Goal: Complete application form

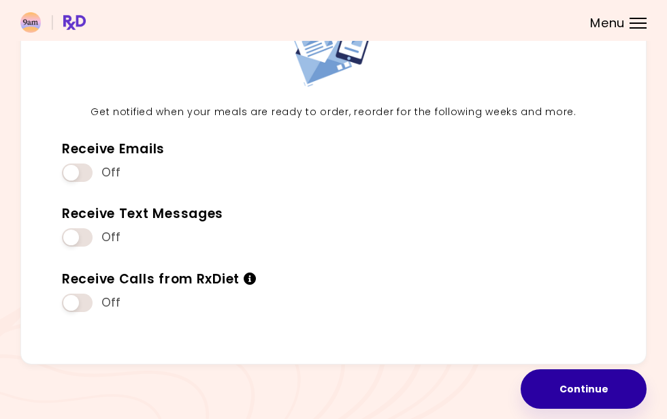
scroll to position [114, 0]
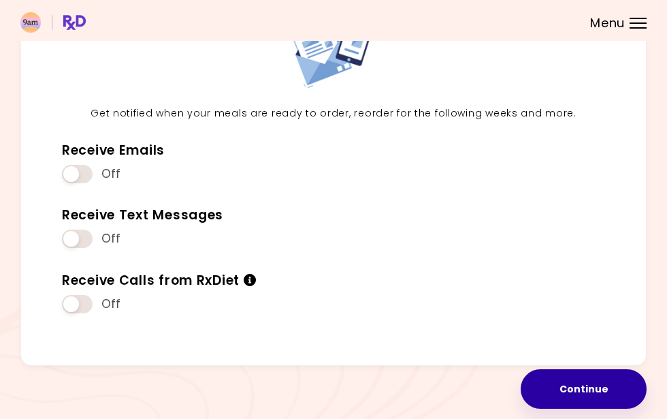
click at [569, 375] on button "Continue" at bounding box center [584, 388] width 126 height 39
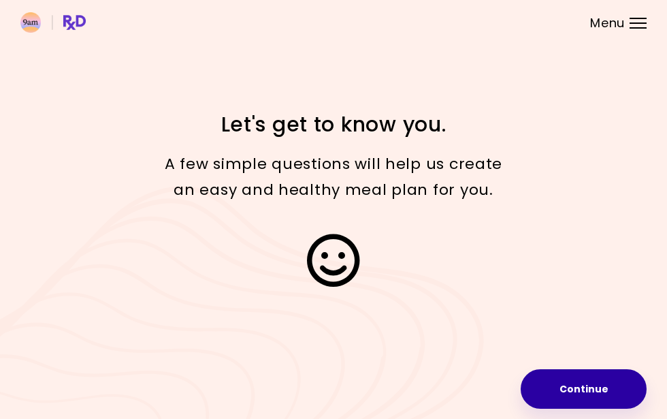
click at [573, 396] on button "Continue" at bounding box center [584, 388] width 126 height 39
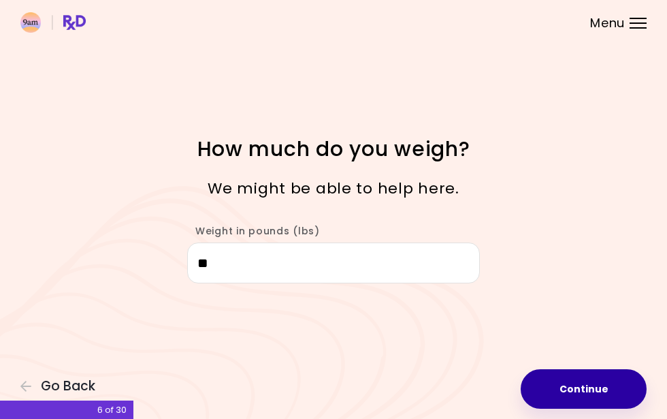
type input "*"
type input "***"
click at [584, 383] on button "Continue" at bounding box center [584, 388] width 126 height 39
select select "****"
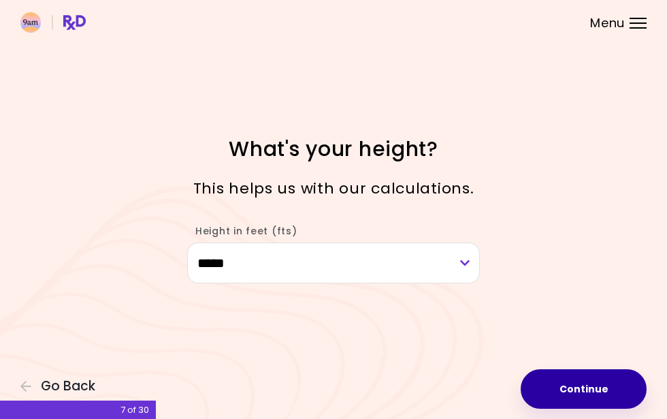
click at [584, 383] on button "Continue" at bounding box center [584, 388] width 126 height 39
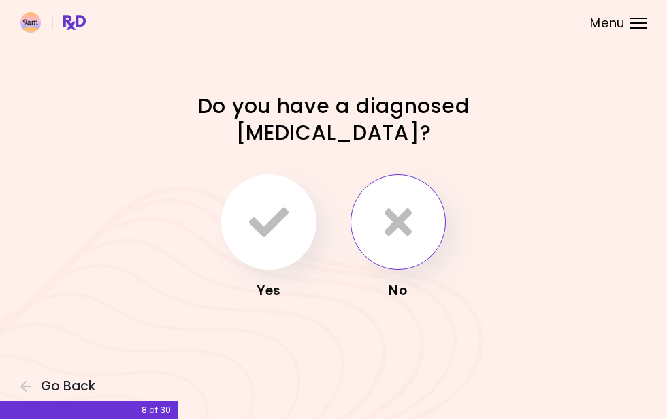
click at [403, 232] on icon "button" at bounding box center [398, 221] width 27 height 39
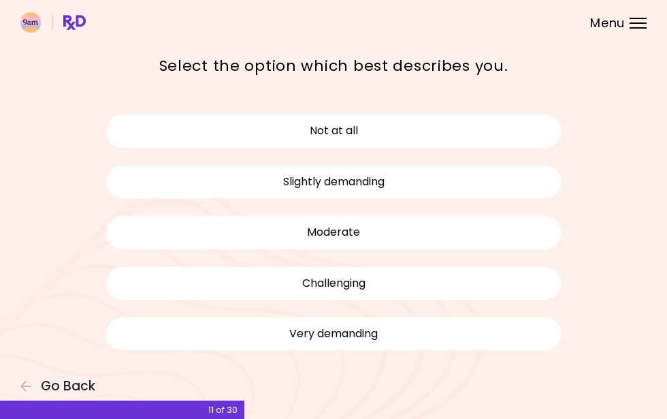
scroll to position [63, 0]
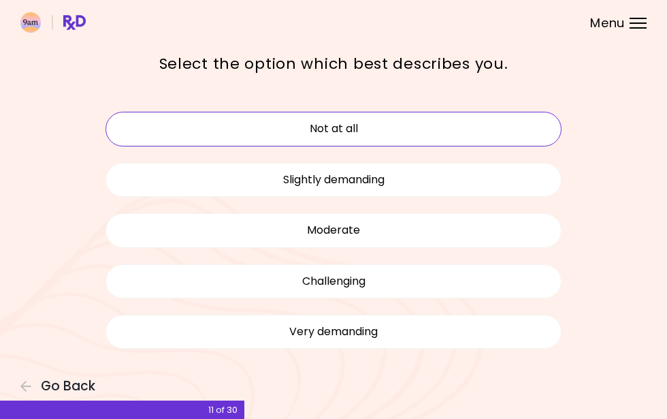
click at [379, 126] on button "Not at all" at bounding box center [334, 129] width 456 height 34
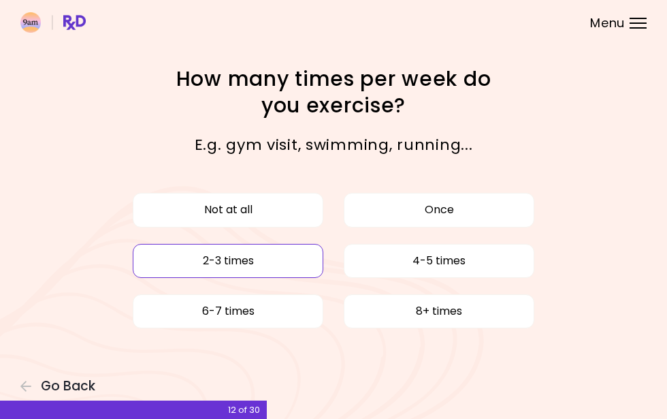
click at [272, 261] on button "2-3 times" at bounding box center [228, 261] width 191 height 34
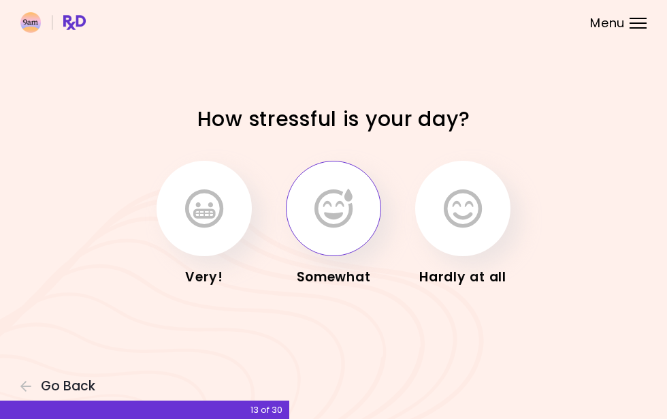
click at [327, 228] on icon "button" at bounding box center [334, 208] width 38 height 39
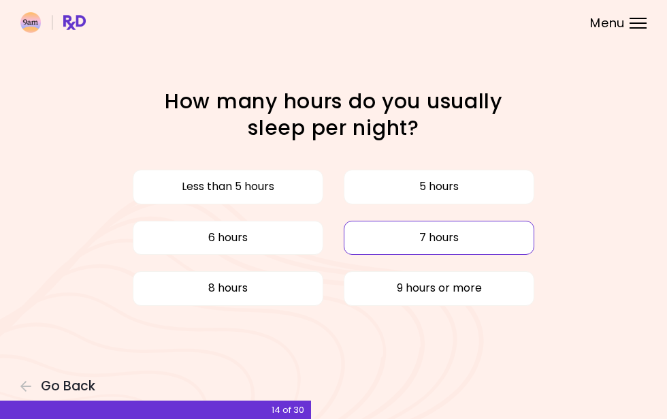
click at [379, 236] on button "7 hours" at bounding box center [439, 238] width 191 height 34
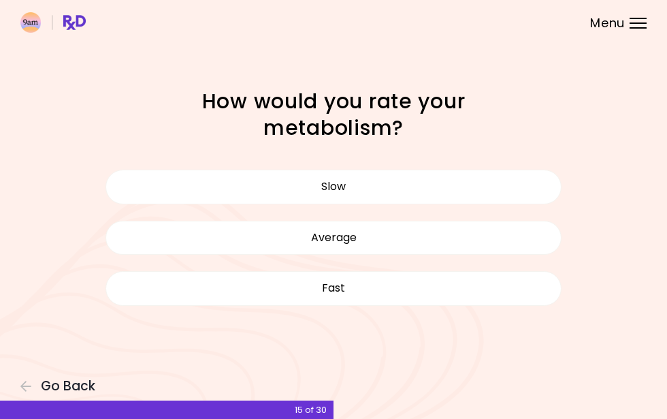
click at [379, 236] on button "Average" at bounding box center [334, 238] width 456 height 34
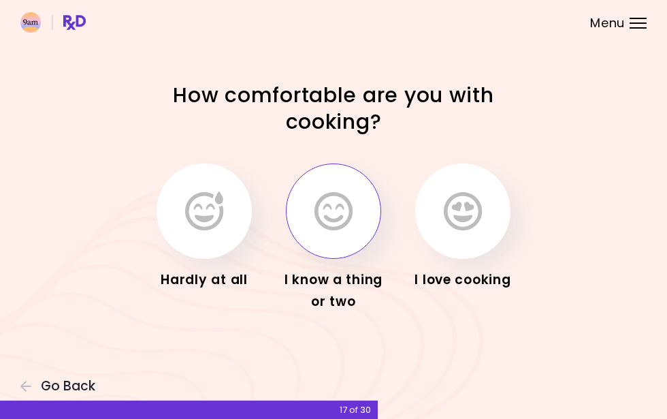
click at [358, 231] on button "button" at bounding box center [333, 210] width 95 height 95
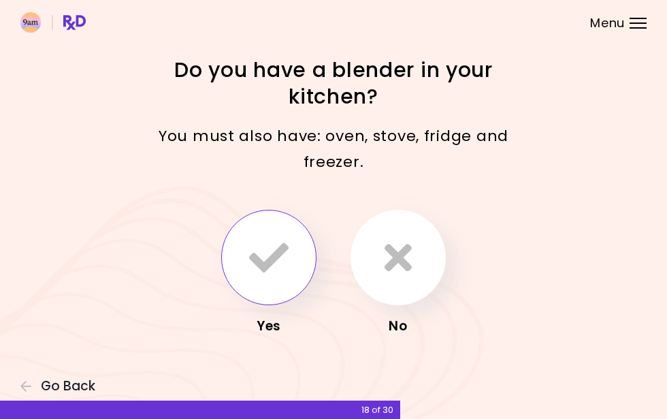
click at [289, 238] on button "button" at bounding box center [268, 257] width 95 height 95
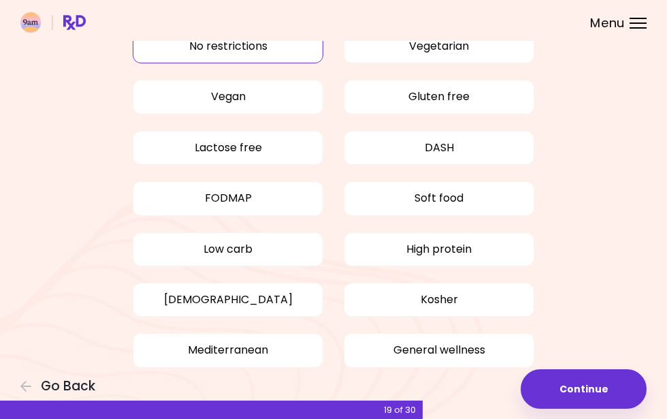
scroll to position [44, 0]
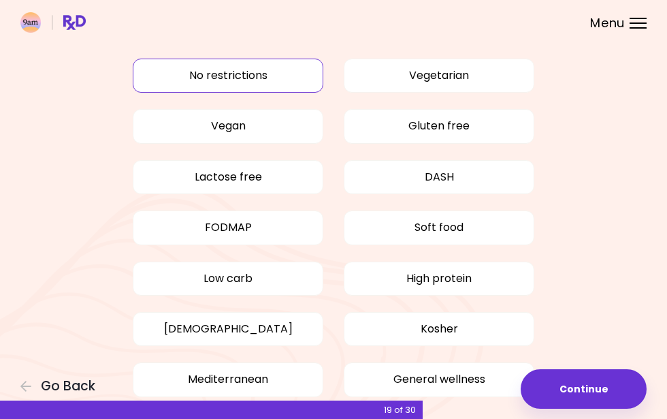
click at [264, 76] on button "No restrictions" at bounding box center [228, 76] width 191 height 34
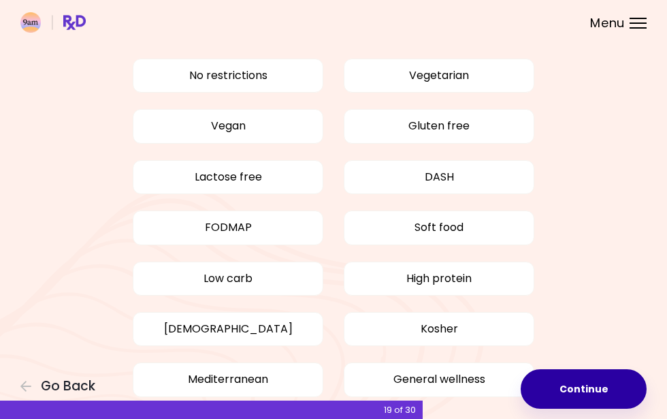
click at [605, 388] on button "Continue" at bounding box center [584, 388] width 126 height 39
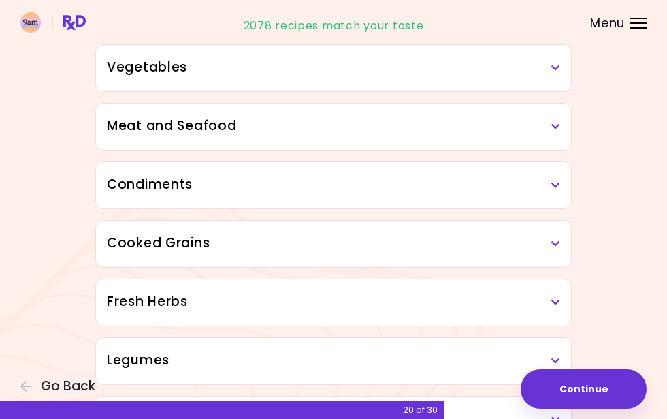
scroll to position [306, 0]
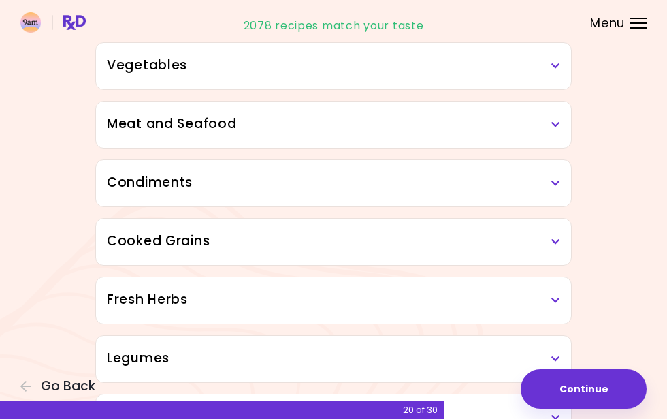
click at [557, 182] on icon at bounding box center [555, 183] width 9 height 10
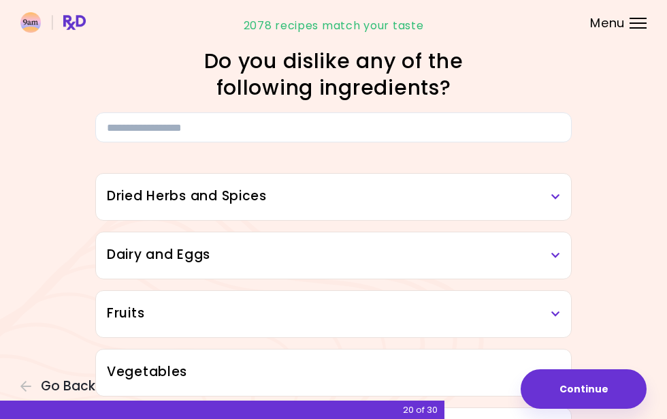
scroll to position [-1, 0]
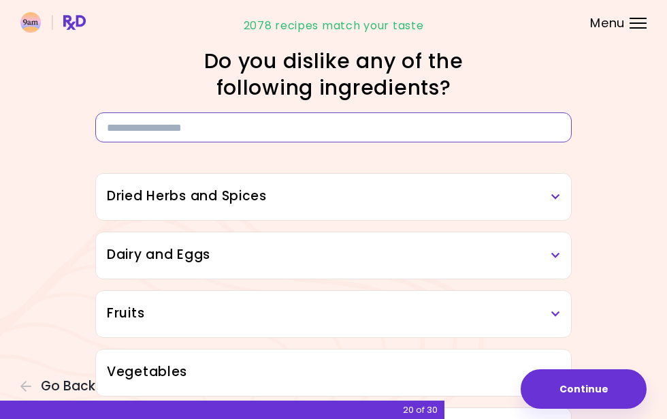
click at [310, 130] on input at bounding box center [333, 127] width 477 height 30
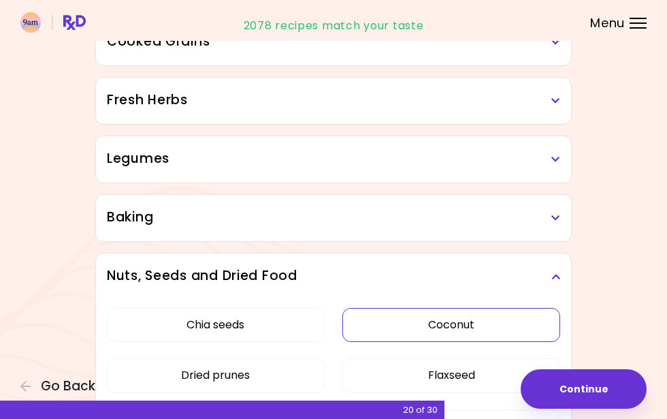
scroll to position [627, 0]
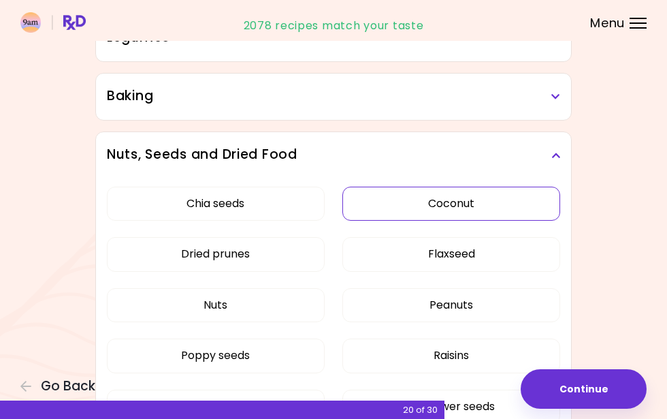
click at [402, 199] on button "Coconut" at bounding box center [451, 204] width 218 height 34
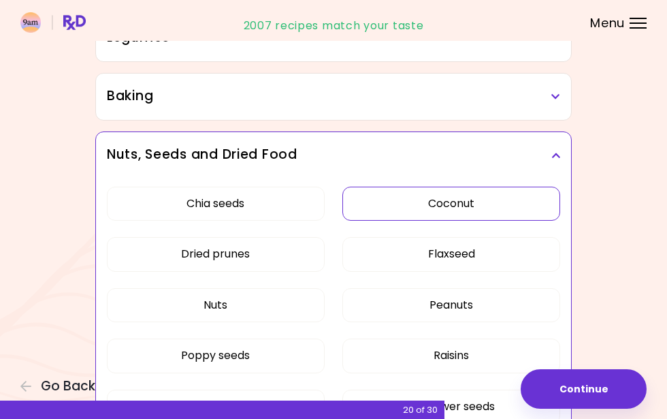
scroll to position [638, 0]
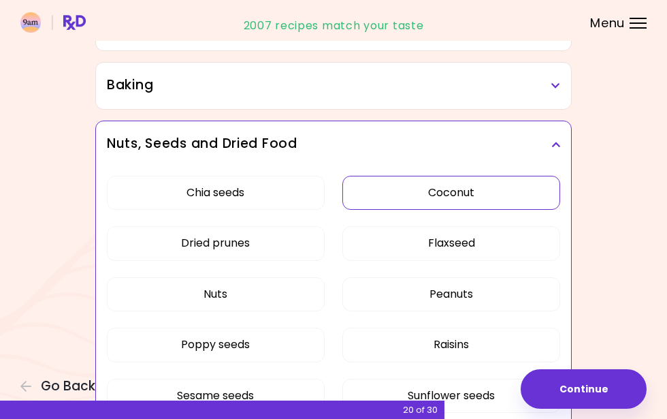
click at [550, 142] on h3 "Nuts, Seeds and Dried Food" at bounding box center [333, 144] width 453 height 20
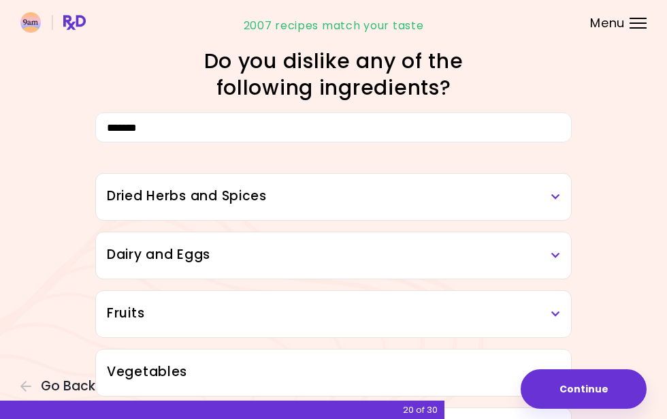
scroll to position [0, 0]
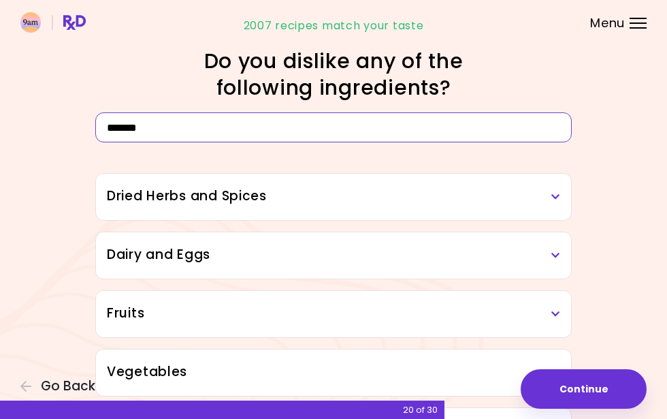
click at [256, 137] on input "*******" at bounding box center [333, 127] width 477 height 30
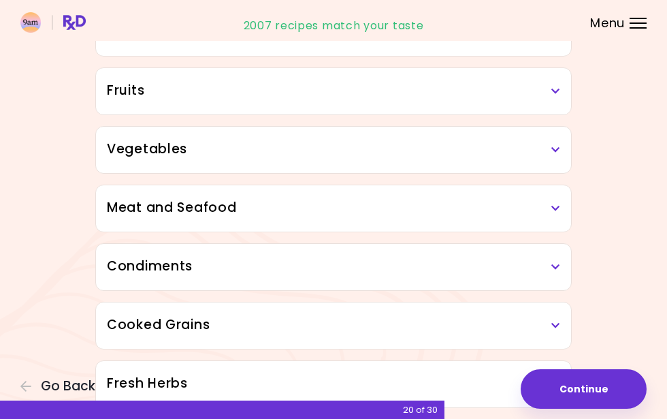
scroll to position [214, 0]
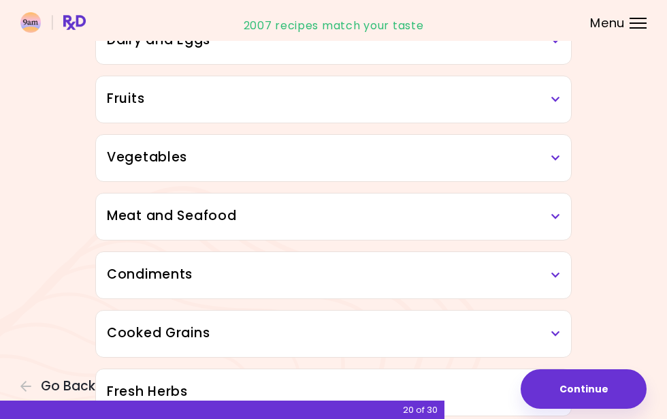
type input "*********"
click at [216, 113] on div "Fruits" at bounding box center [333, 99] width 475 height 46
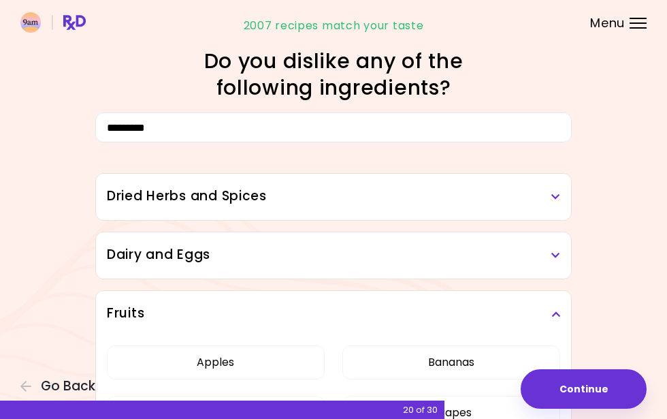
scroll to position [-1, 0]
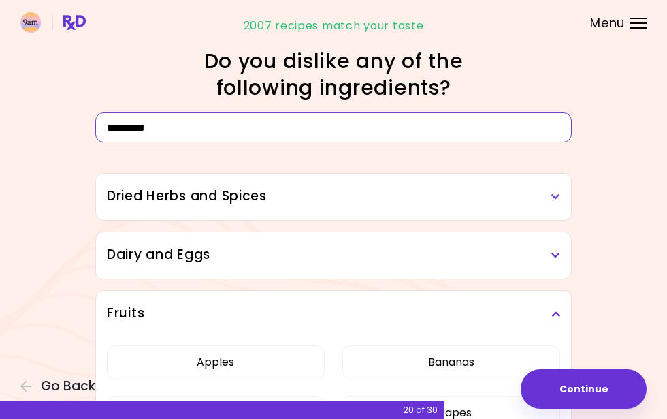
click at [204, 127] on input "*********" at bounding box center [333, 127] width 477 height 30
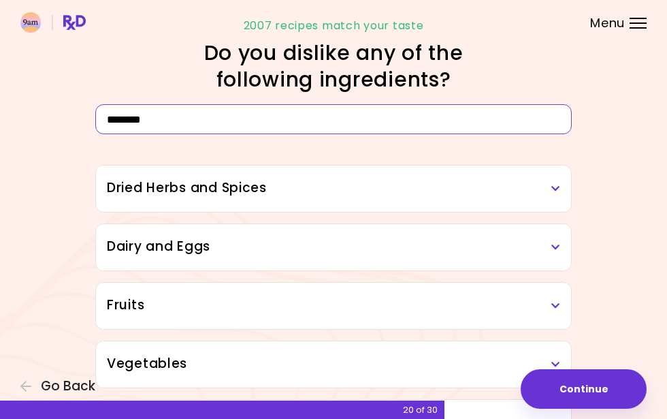
type input "********"
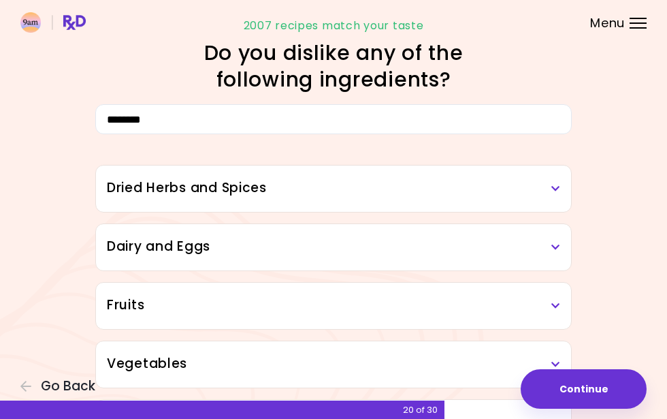
click at [143, 188] on h3 "Dried Herbs and Spices" at bounding box center [333, 188] width 453 height 20
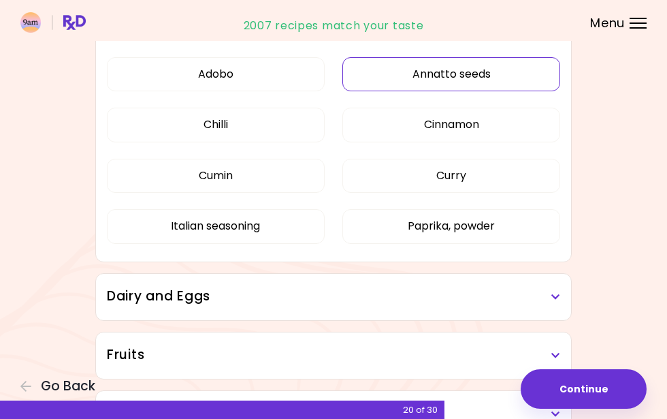
click at [449, 75] on button "Annatto seeds" at bounding box center [451, 74] width 218 height 34
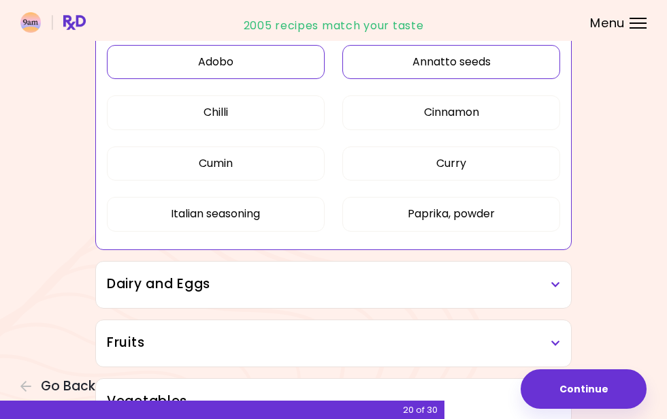
click at [282, 76] on button "Adobo" at bounding box center [216, 62] width 218 height 34
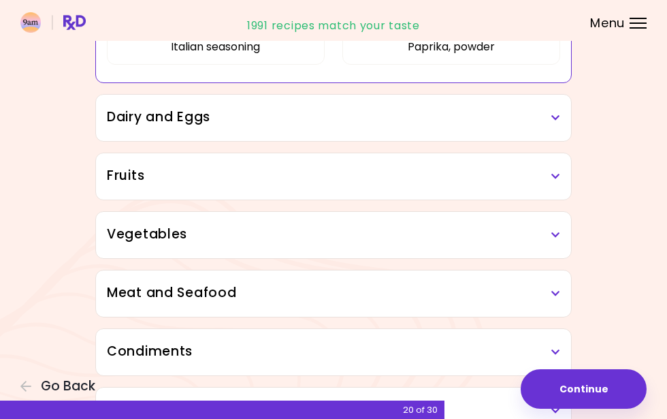
click at [276, 125] on h3 "Dairy and Eggs" at bounding box center [333, 118] width 453 height 20
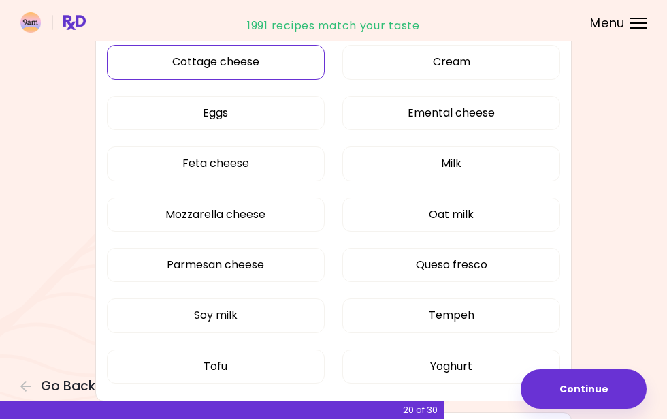
click at [251, 66] on div "Almond milk Cheddar cheese Cottage cheese Cream Eggs Emental cheese Feta cheese…" at bounding box center [333, 194] width 453 height 416
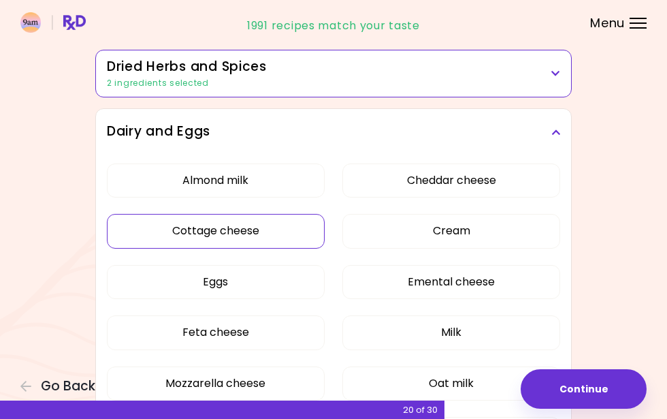
click at [236, 236] on button "Cottage cheese" at bounding box center [216, 231] width 218 height 34
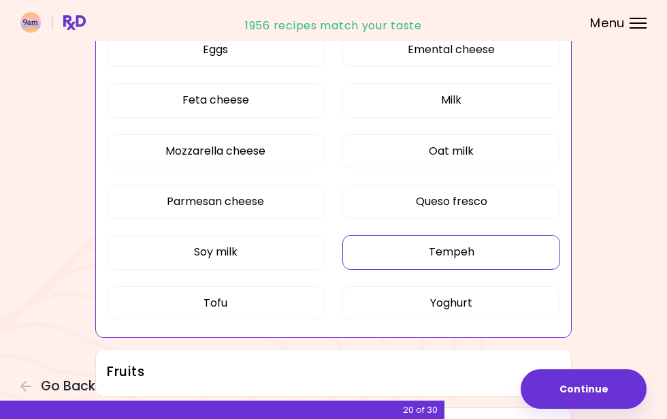
click at [438, 251] on button "Tempeh" at bounding box center [451, 252] width 218 height 34
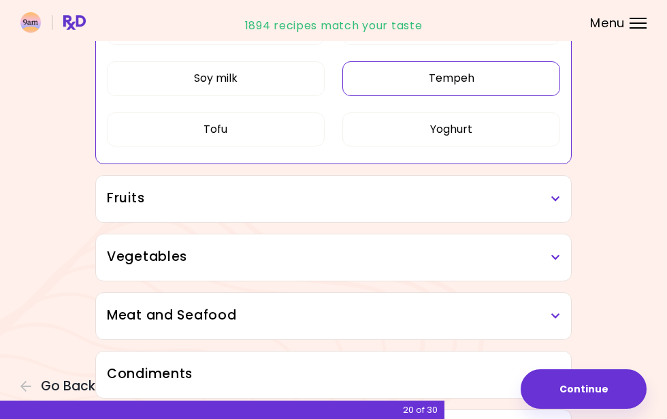
click at [377, 189] on h3 "Fruits" at bounding box center [333, 199] width 453 height 20
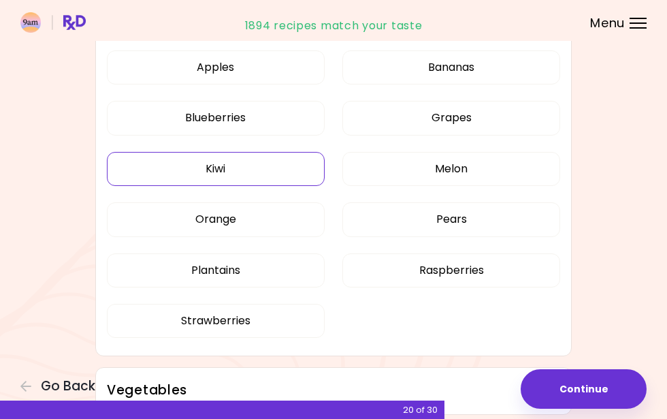
click at [283, 174] on button "Kiwi" at bounding box center [216, 169] width 218 height 34
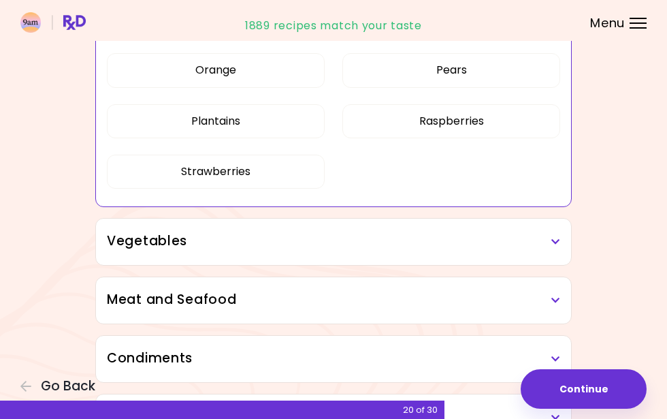
click at [272, 239] on h3 "Vegetables" at bounding box center [333, 241] width 453 height 20
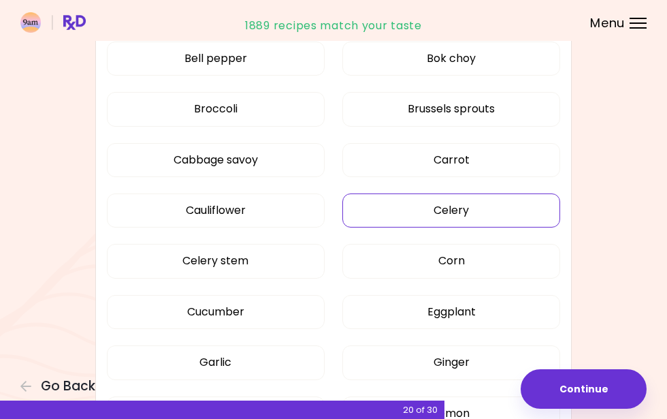
click at [466, 199] on div "Artichoke Arugula Avocado Beetroot Bell pepper Bok choy Broccoli Brussels sprou…" at bounding box center [333, 343] width 453 height 822
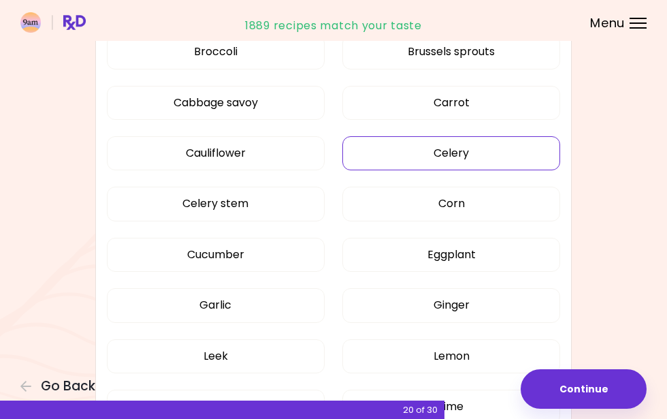
click at [448, 144] on button "Celery" at bounding box center [451, 153] width 218 height 34
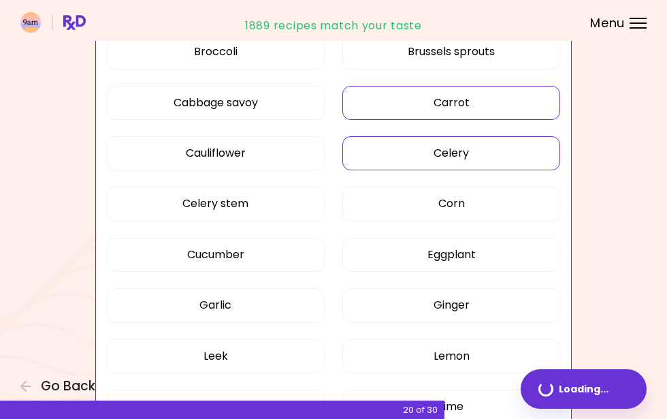
click at [460, 108] on button "Carrot" at bounding box center [451, 103] width 218 height 34
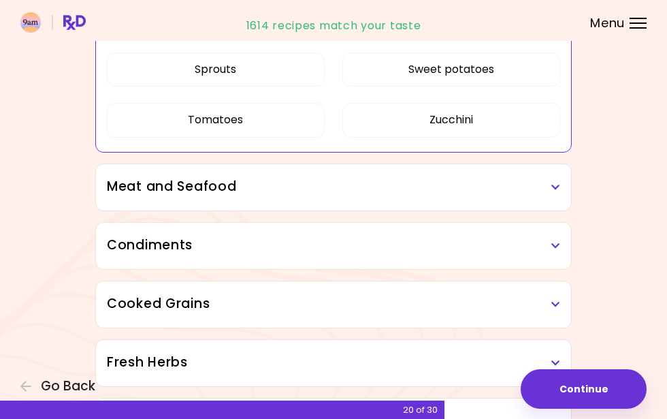
click at [402, 238] on h3 "Condiments" at bounding box center [333, 246] width 453 height 20
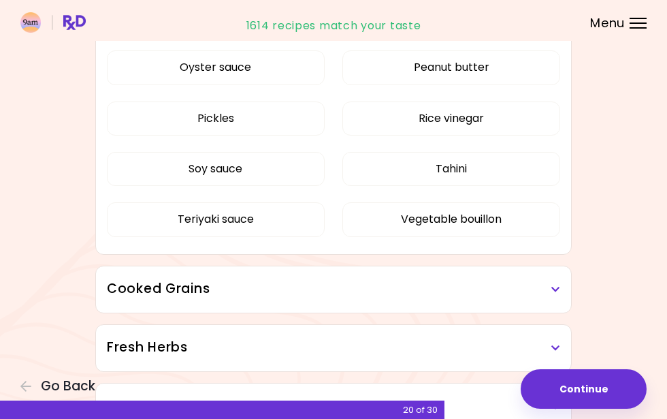
click at [387, 298] on h3 "Cooked Grains" at bounding box center [333, 289] width 453 height 20
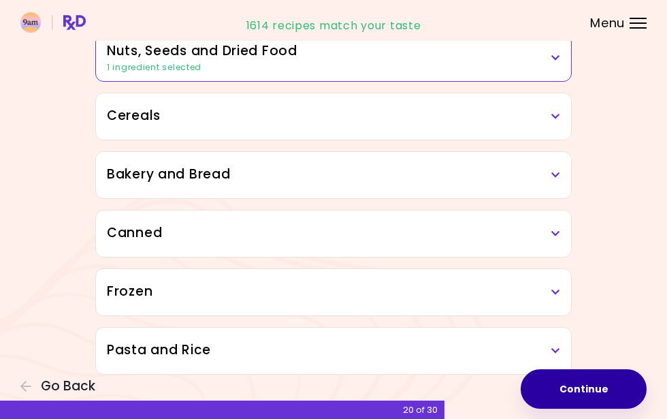
click at [575, 396] on button "Continue" at bounding box center [584, 388] width 126 height 39
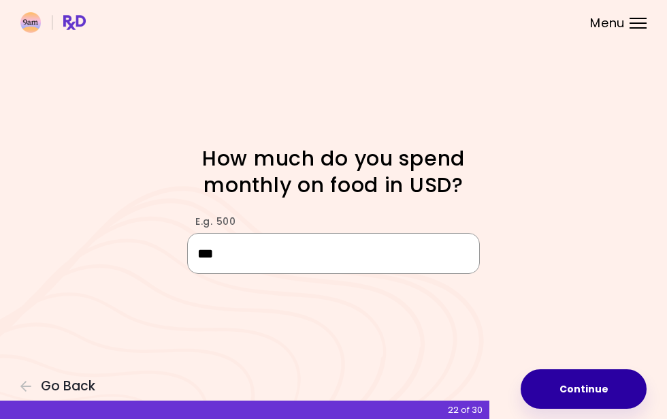
type input "***"
click at [572, 389] on button "Continue" at bounding box center [584, 388] width 126 height 39
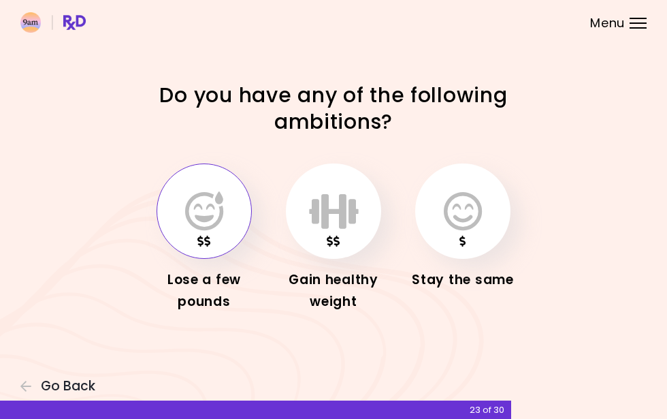
click at [227, 218] on button "button" at bounding box center [204, 210] width 95 height 95
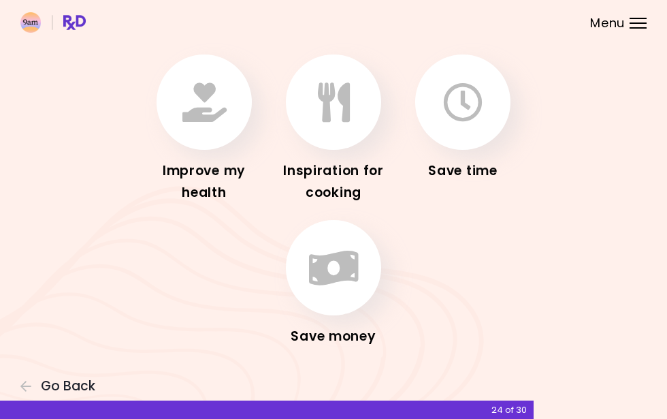
scroll to position [74, 0]
click at [220, 110] on icon "button" at bounding box center [204, 102] width 44 height 39
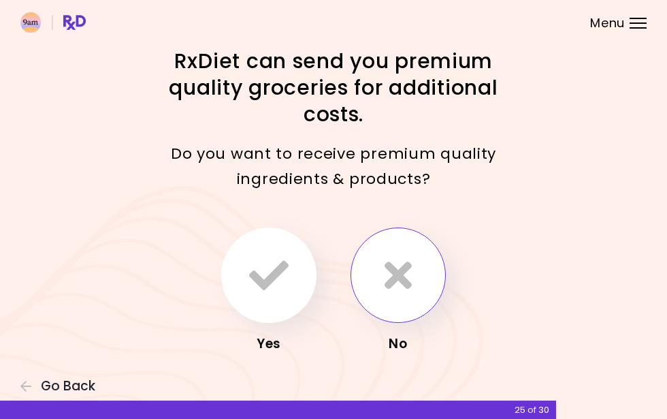
click at [384, 263] on button "button" at bounding box center [398, 274] width 95 height 95
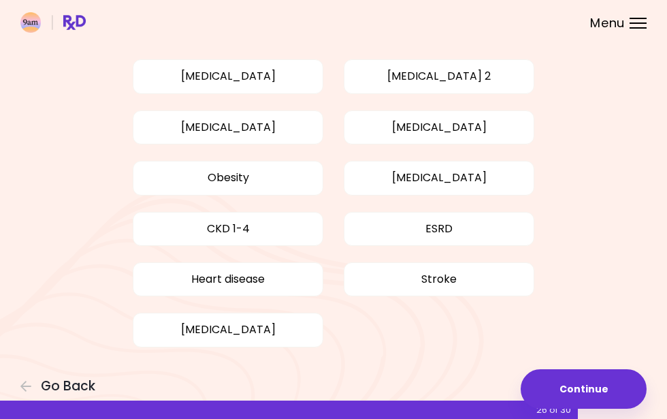
scroll to position [115, 0]
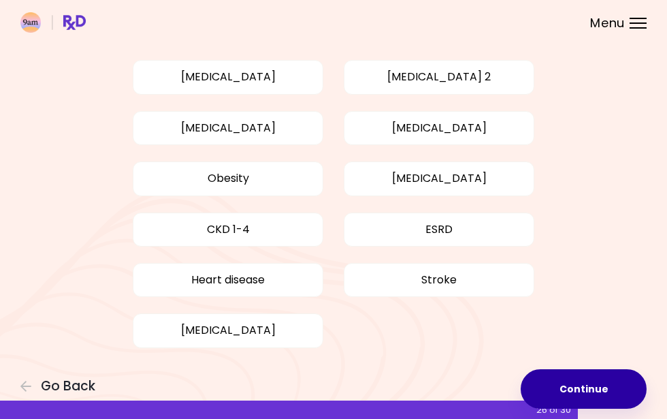
click at [577, 385] on button "Continue" at bounding box center [584, 388] width 126 height 39
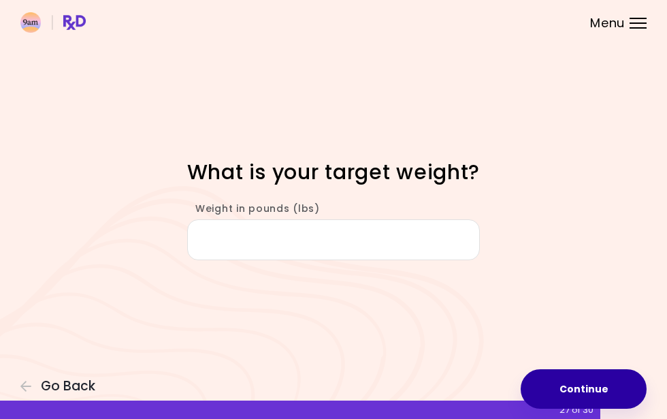
type input "*"
type input "***"
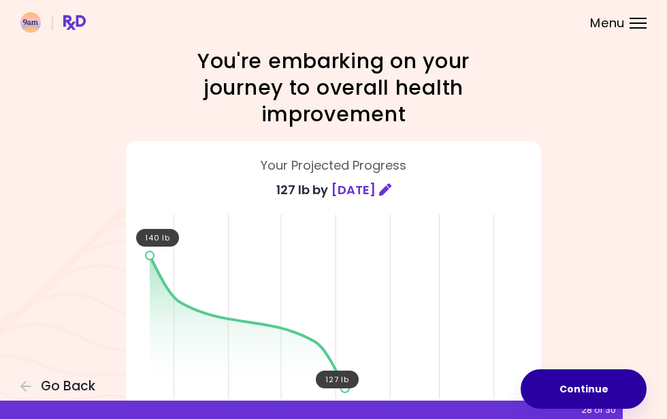
click at [621, 387] on button "Continue" at bounding box center [584, 388] width 126 height 39
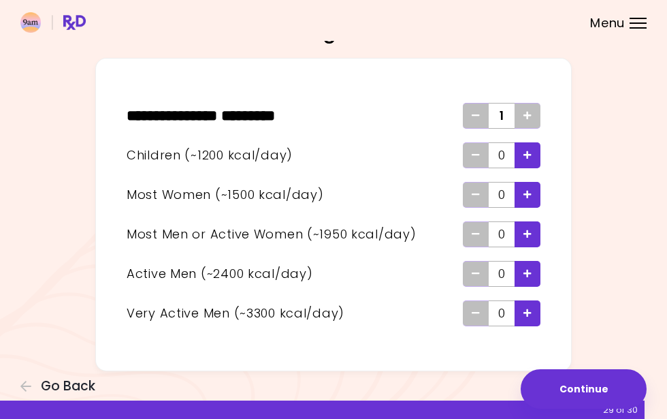
scroll to position [57, 0]
click at [531, 203] on span "Add - Woman" at bounding box center [528, 195] width 8 height 22
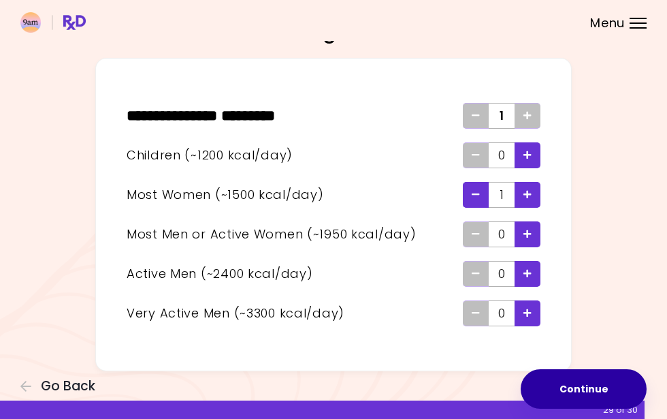
click at [577, 385] on button "Continue" at bounding box center [584, 388] width 126 height 39
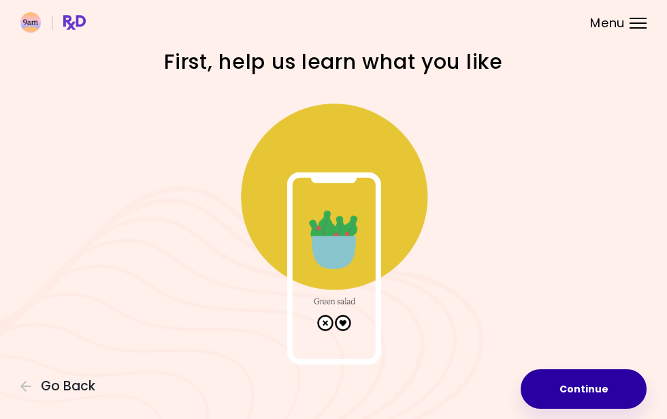
click at [577, 385] on button "Continue" at bounding box center [584, 388] width 126 height 39
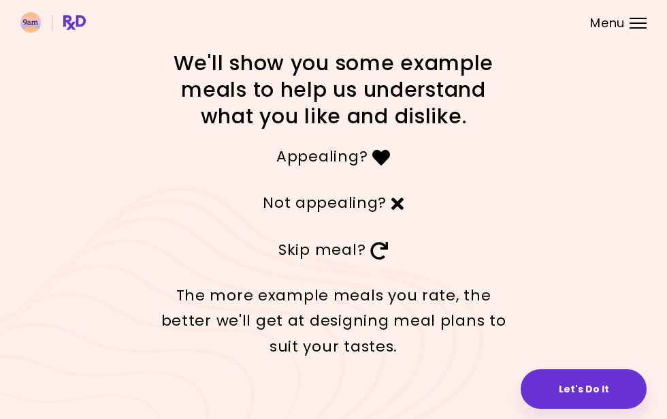
click at [577, 385] on button "Let's Do It" at bounding box center [584, 388] width 126 height 39
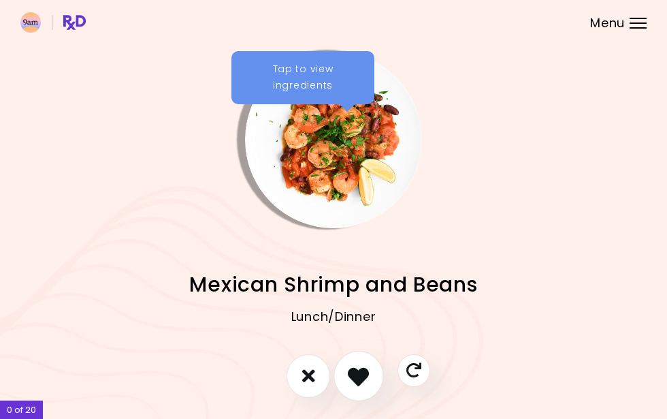
click at [358, 374] on icon "I like this recipe" at bounding box center [358, 375] width 21 height 21
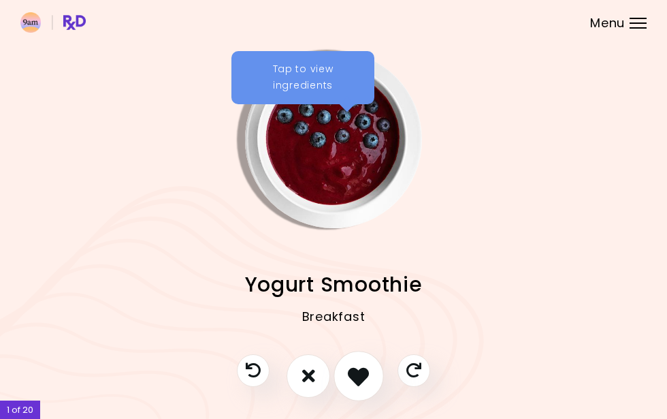
click at [358, 374] on icon "I like this recipe" at bounding box center [358, 375] width 21 height 21
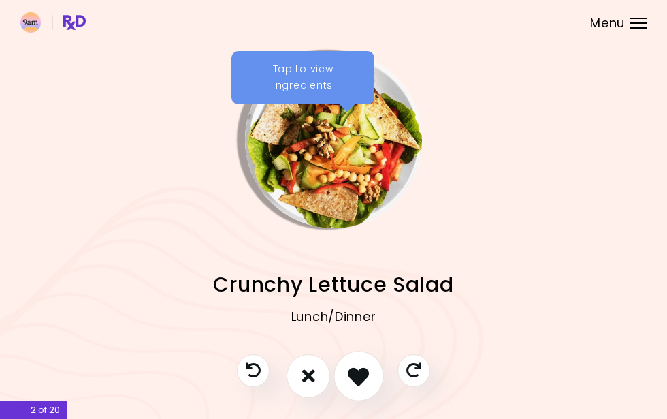
click at [358, 374] on icon "I like this recipe" at bounding box center [358, 375] width 21 height 21
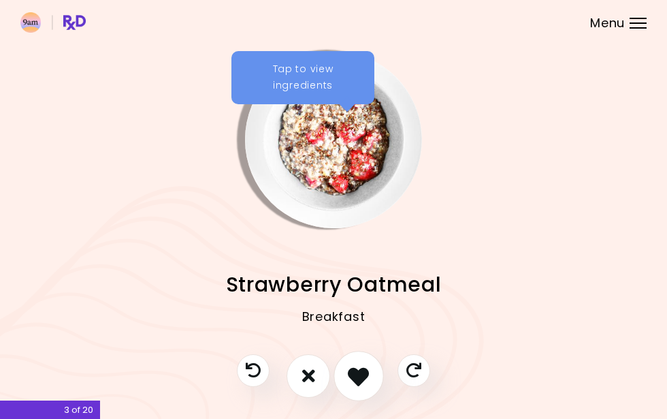
click at [358, 374] on icon "I like this recipe" at bounding box center [358, 375] width 21 height 21
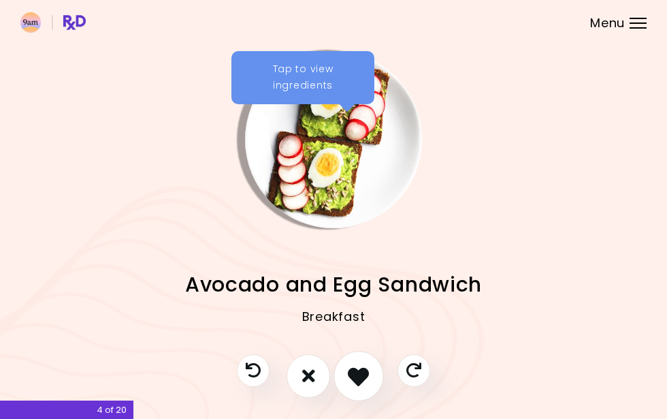
click at [358, 374] on icon "I like this recipe" at bounding box center [358, 375] width 21 height 21
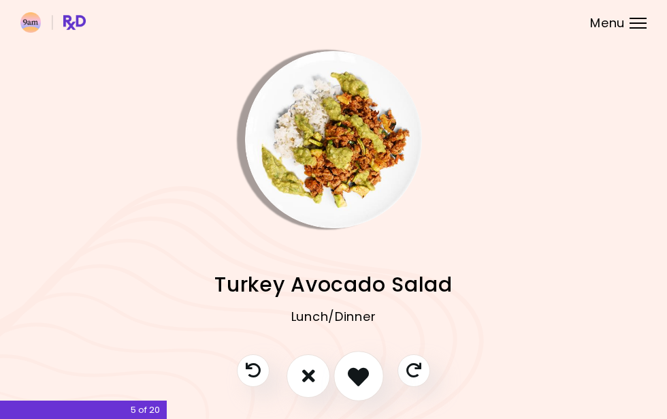
click at [358, 374] on icon "I like this recipe" at bounding box center [358, 375] width 21 height 21
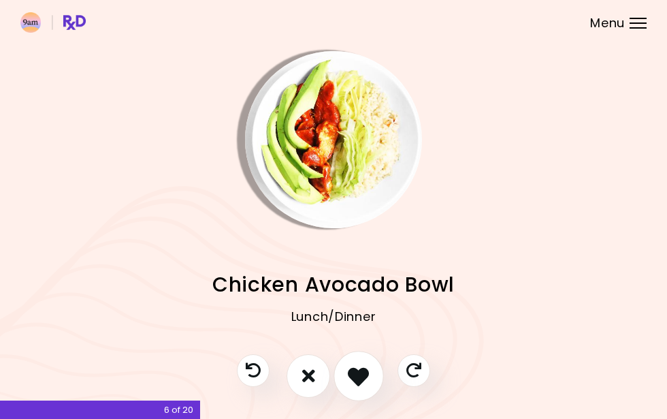
click at [358, 374] on icon "I like this recipe" at bounding box center [358, 375] width 21 height 21
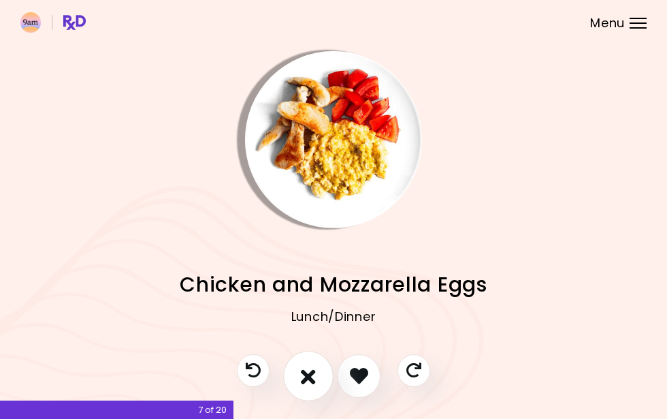
click at [320, 381] on button "I don't like this recipe" at bounding box center [308, 376] width 50 height 50
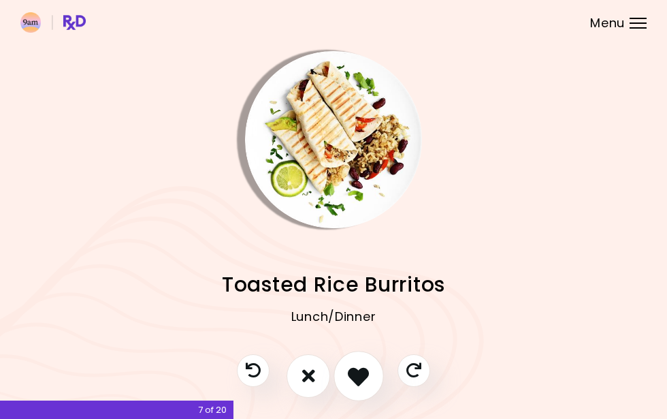
click at [351, 378] on icon "I like this recipe" at bounding box center [358, 375] width 21 height 21
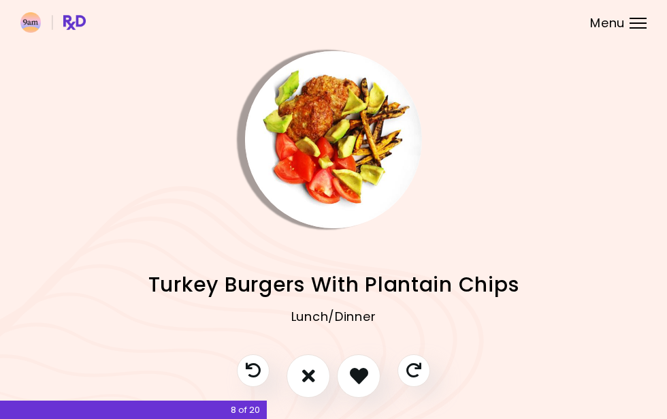
click at [332, 378] on div at bounding box center [333, 382] width 221 height 57
click at [312, 381] on icon "I don't like this recipe" at bounding box center [308, 375] width 15 height 21
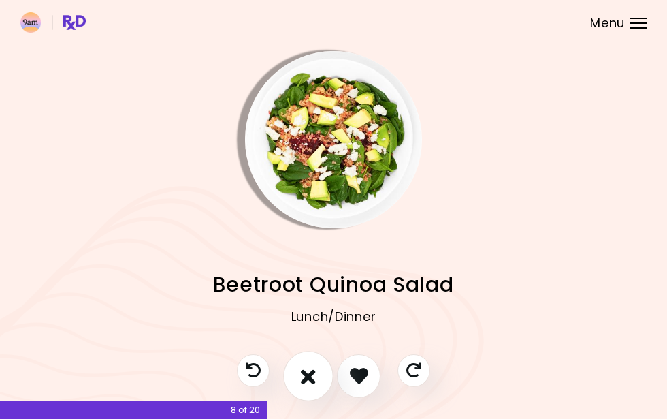
click at [312, 381] on icon "I don't like this recipe" at bounding box center [308, 375] width 15 height 21
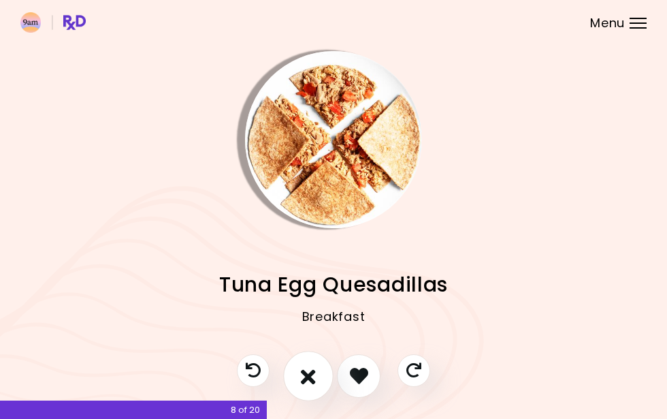
click at [312, 381] on icon "I don't like this recipe" at bounding box center [308, 375] width 15 height 21
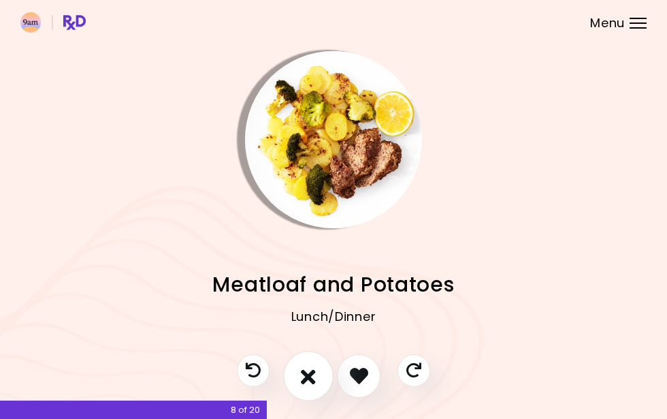
click at [312, 381] on icon "I don't like this recipe" at bounding box center [308, 375] width 15 height 21
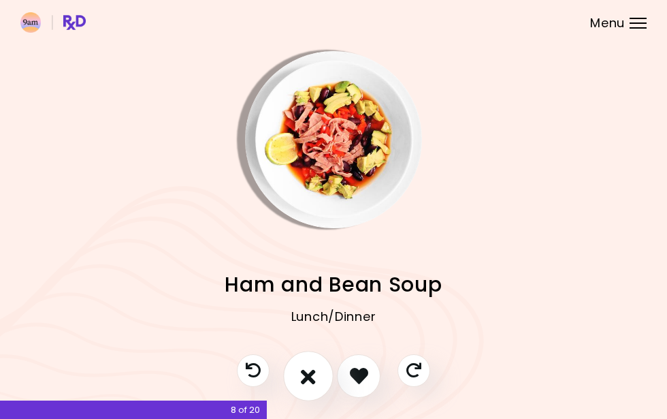
click at [312, 381] on icon "I don't like this recipe" at bounding box center [308, 375] width 15 height 21
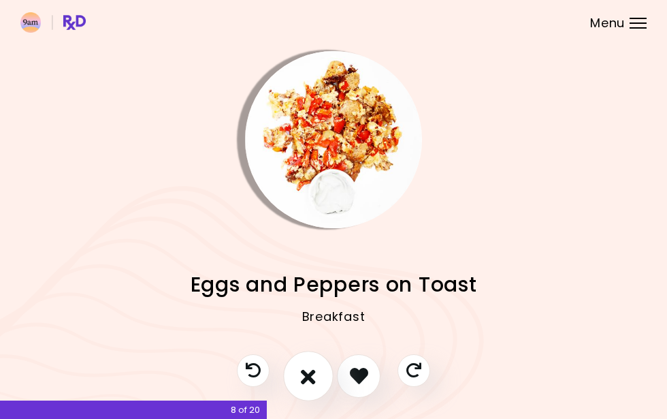
click at [312, 381] on icon "I don't like this recipe" at bounding box center [308, 375] width 15 height 21
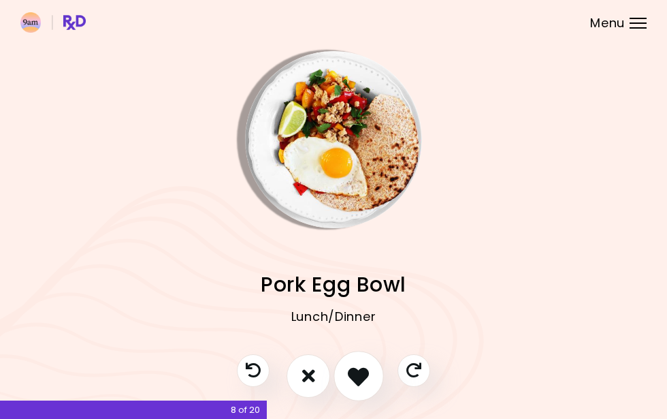
click at [352, 364] on button "I like this recipe" at bounding box center [359, 376] width 50 height 50
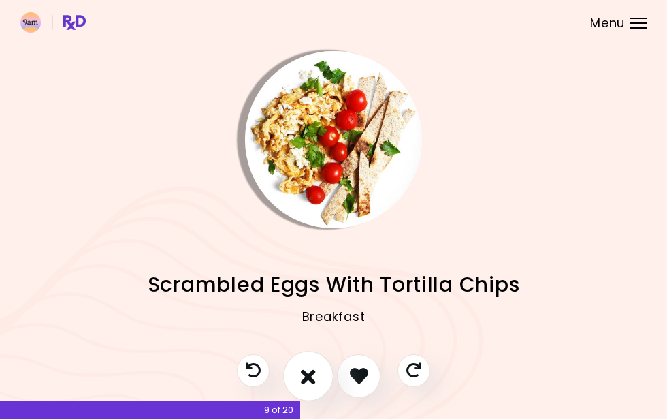
click at [294, 380] on button "I don't like this recipe" at bounding box center [308, 376] width 50 height 50
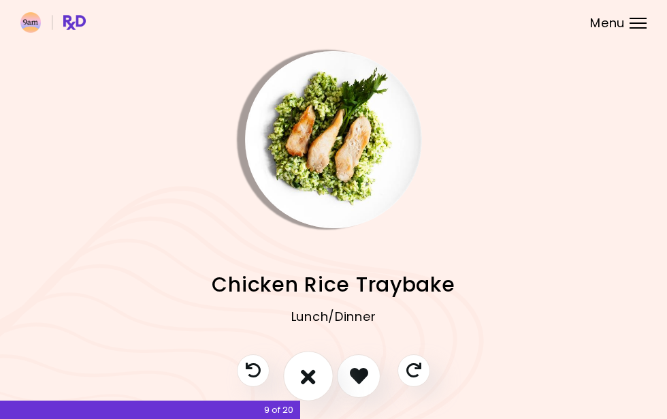
click at [294, 380] on button "I don't like this recipe" at bounding box center [308, 376] width 50 height 50
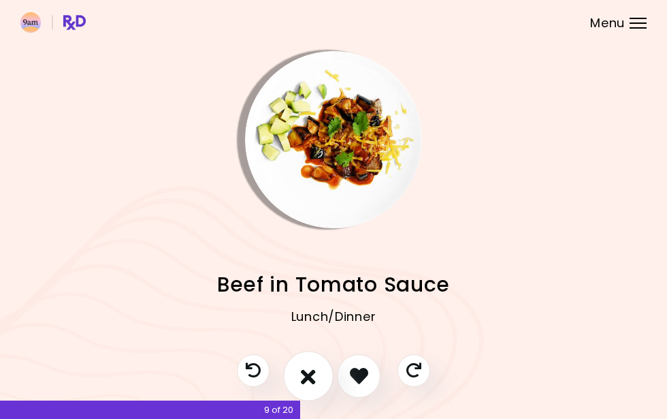
click at [294, 380] on button "I don't like this recipe" at bounding box center [308, 376] width 50 height 50
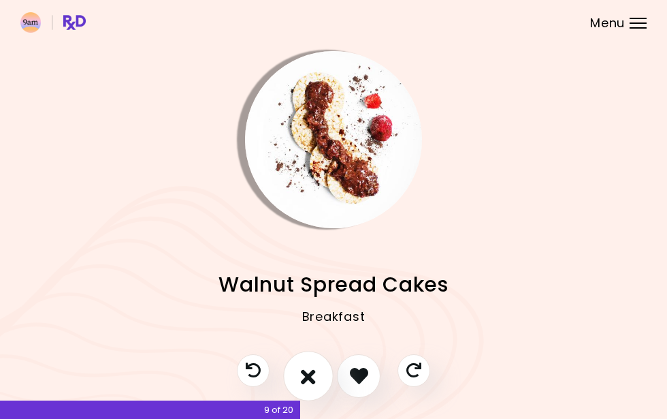
click at [294, 380] on button "I don't like this recipe" at bounding box center [308, 376] width 50 height 50
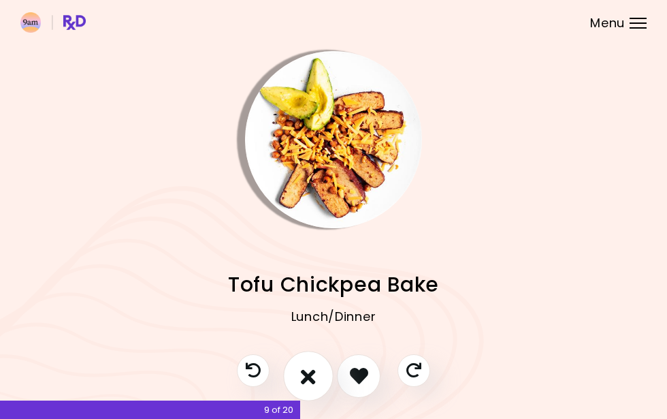
click at [306, 371] on icon "I don't like this recipe" at bounding box center [308, 375] width 15 height 21
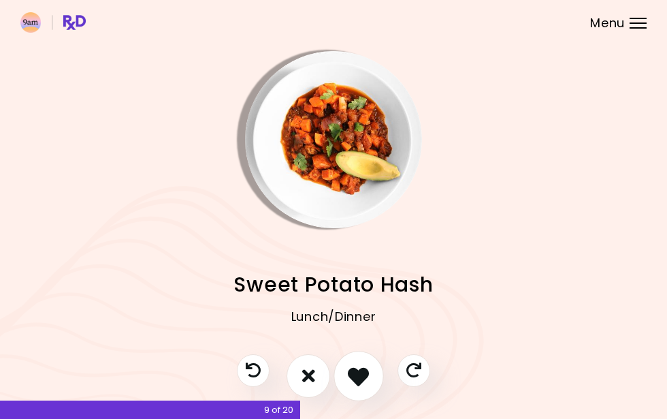
click at [356, 376] on icon "I like this recipe" at bounding box center [358, 375] width 21 height 21
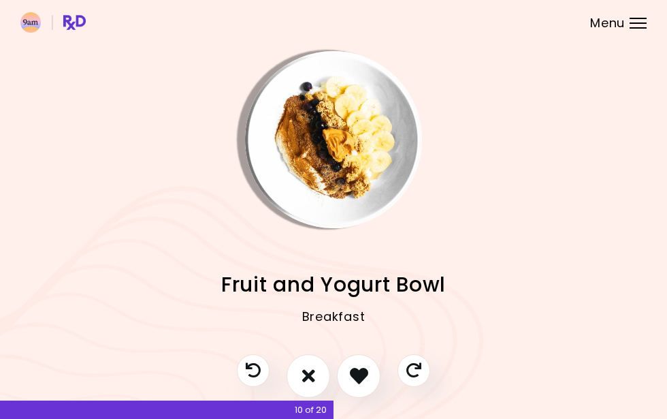
click at [383, 376] on div at bounding box center [333, 382] width 221 height 57
click at [370, 376] on button "I like this recipe" at bounding box center [359, 376] width 50 height 50
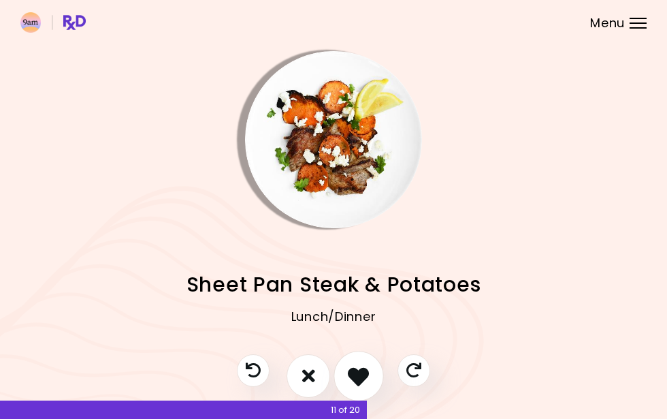
click at [370, 376] on button "I like this recipe" at bounding box center [359, 376] width 50 height 50
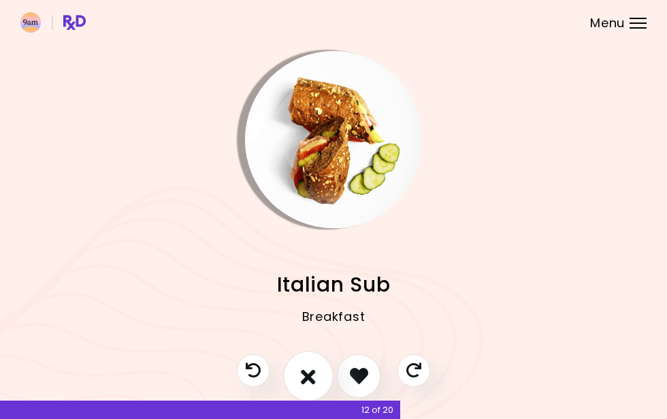
click at [316, 377] on icon "I don't like this recipe" at bounding box center [308, 375] width 15 height 21
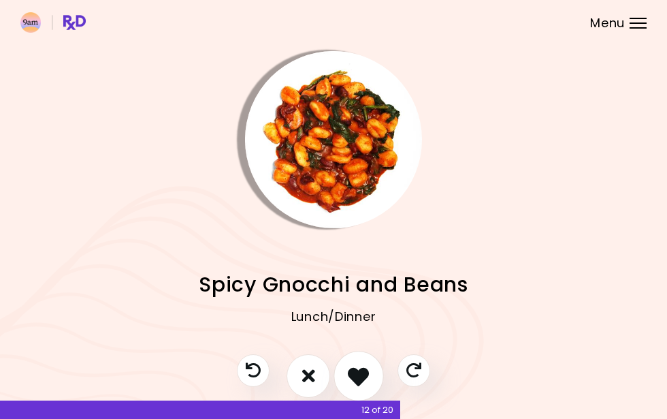
click at [351, 374] on icon "I like this recipe" at bounding box center [358, 375] width 21 height 21
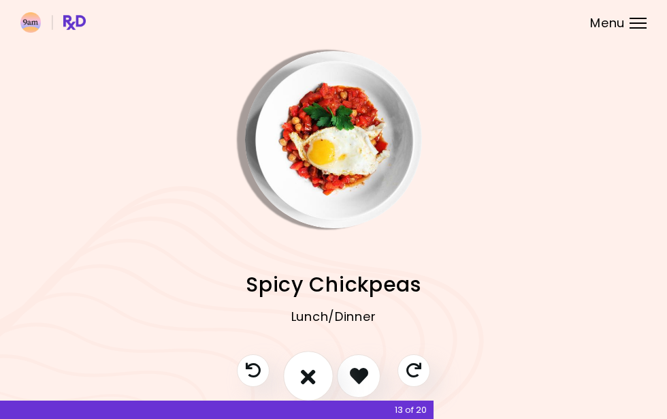
click at [313, 377] on icon "I don't like this recipe" at bounding box center [308, 375] width 15 height 21
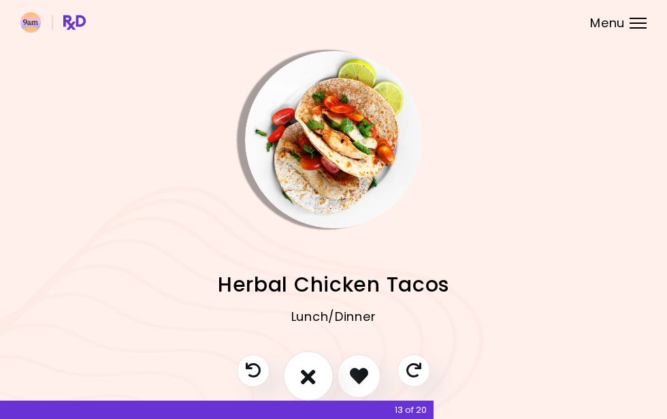
click at [313, 377] on icon "I don't like this recipe" at bounding box center [308, 375] width 15 height 21
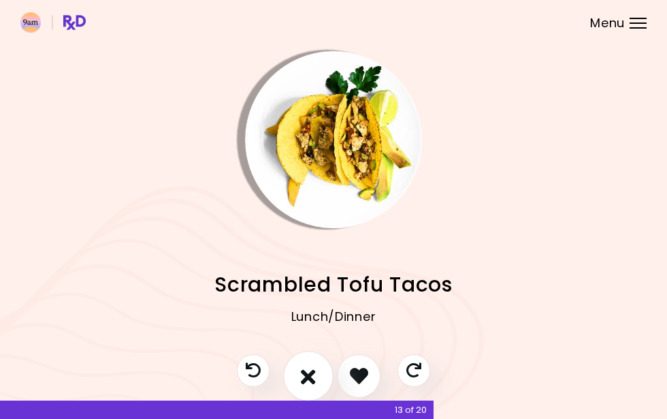
click at [313, 377] on icon "I don't like this recipe" at bounding box center [308, 375] width 15 height 21
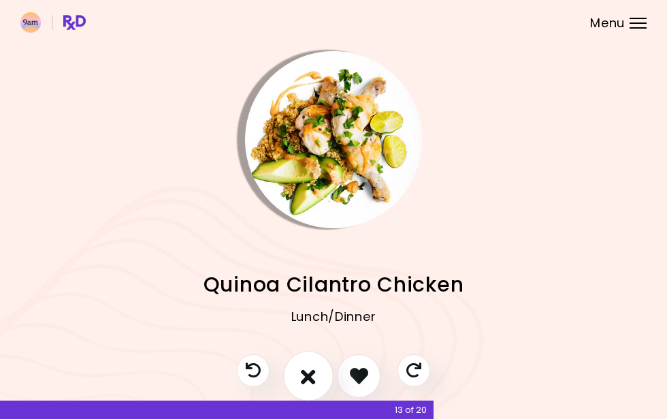
click at [322, 372] on button "I don't like this recipe" at bounding box center [308, 376] width 50 height 50
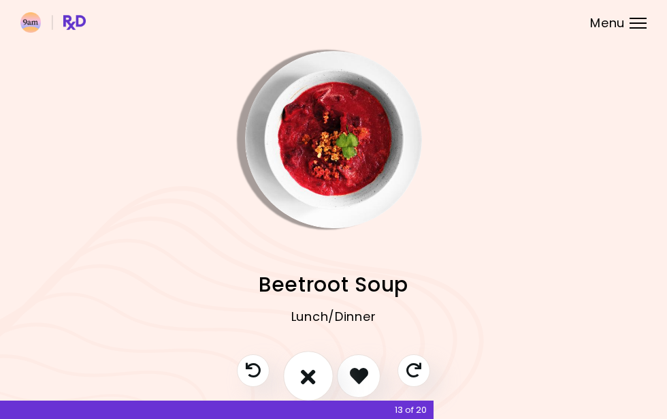
click at [322, 372] on button "I don't like this recipe" at bounding box center [308, 376] width 50 height 50
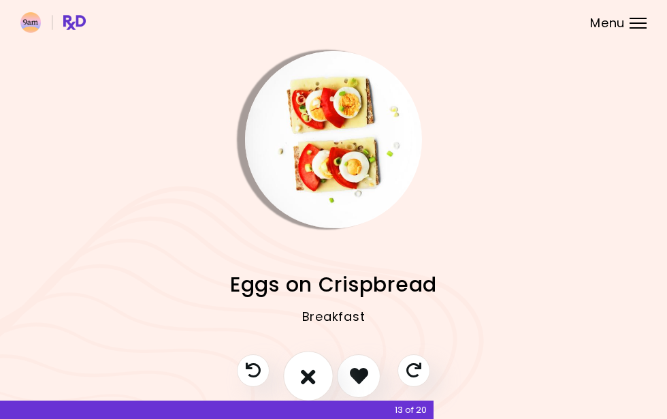
click at [322, 372] on button "I don't like this recipe" at bounding box center [308, 376] width 50 height 50
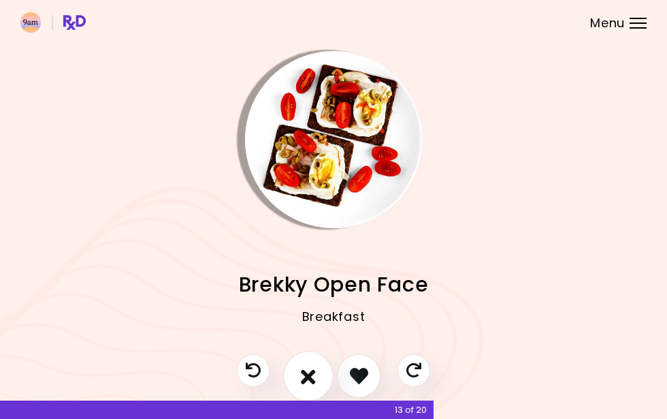
click at [322, 372] on button "I don't like this recipe" at bounding box center [308, 376] width 50 height 50
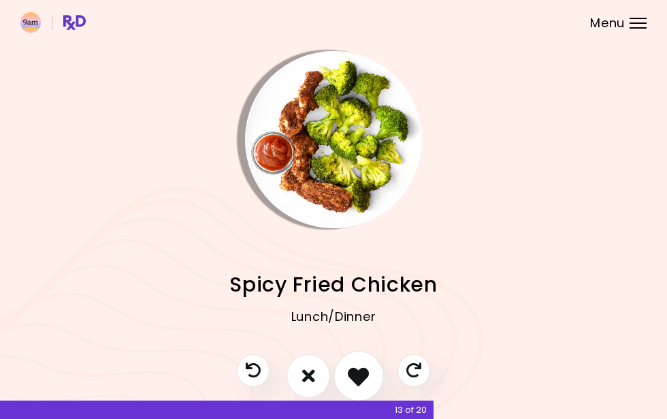
click at [360, 376] on icon "I like this recipe" at bounding box center [358, 375] width 21 height 21
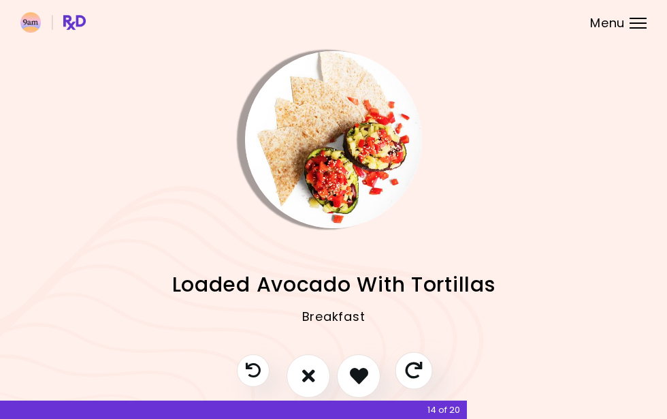
click at [411, 367] on icon "Skip" at bounding box center [413, 370] width 17 height 17
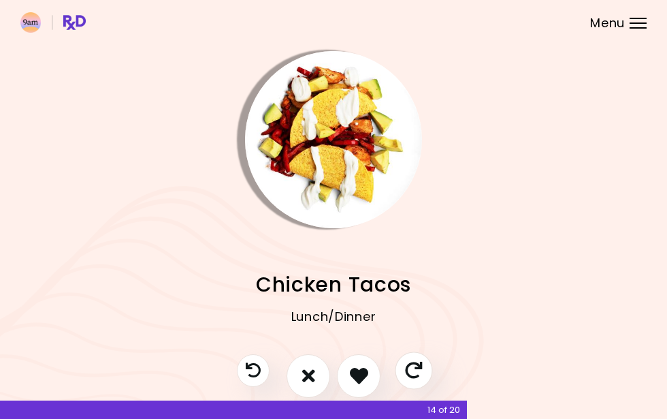
click at [411, 368] on icon "Skip" at bounding box center [413, 370] width 17 height 17
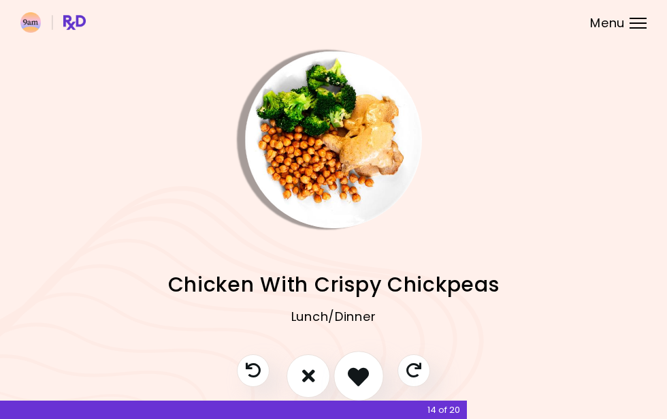
click at [360, 381] on icon "I like this recipe" at bounding box center [358, 375] width 21 height 21
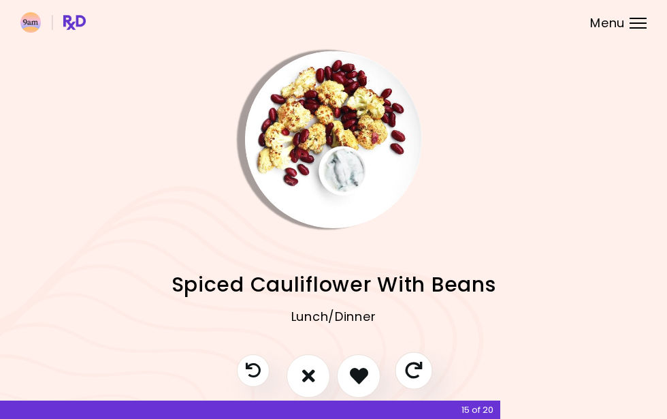
click at [412, 374] on icon "Skip" at bounding box center [413, 370] width 17 height 17
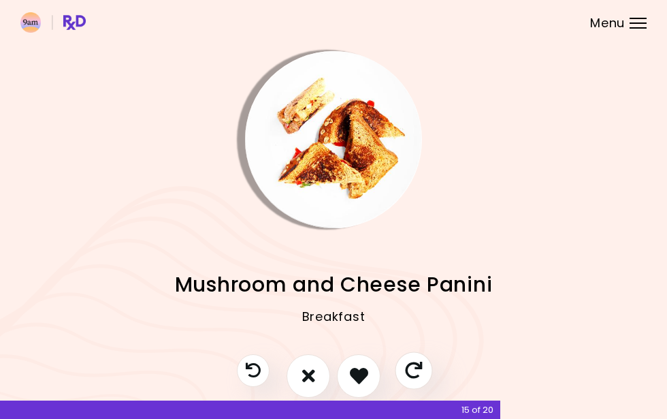
click at [412, 374] on icon "Skip" at bounding box center [413, 370] width 17 height 17
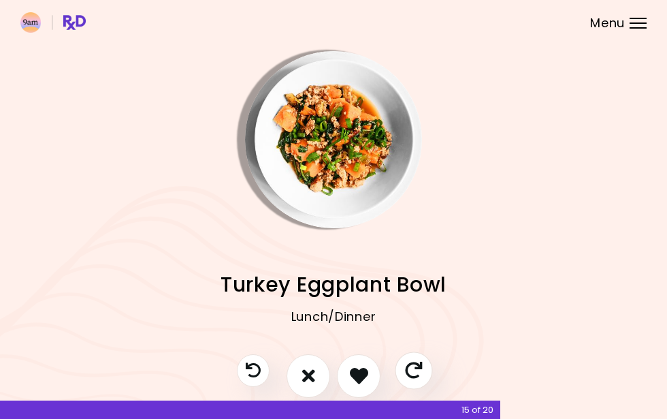
click at [412, 374] on icon "Skip" at bounding box center [413, 370] width 17 height 17
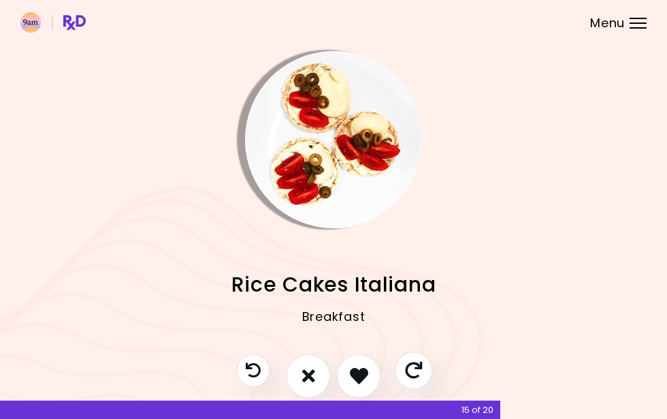
click at [412, 374] on icon "Skip" at bounding box center [413, 370] width 17 height 17
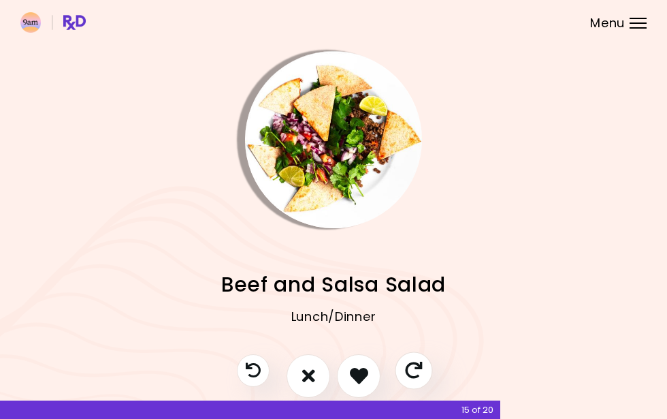
click at [412, 374] on icon "Skip" at bounding box center [413, 370] width 17 height 17
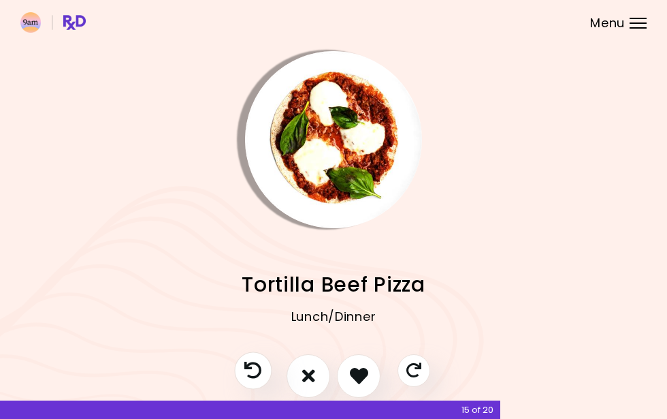
click at [255, 376] on icon "Previous recipe" at bounding box center [252, 370] width 17 height 17
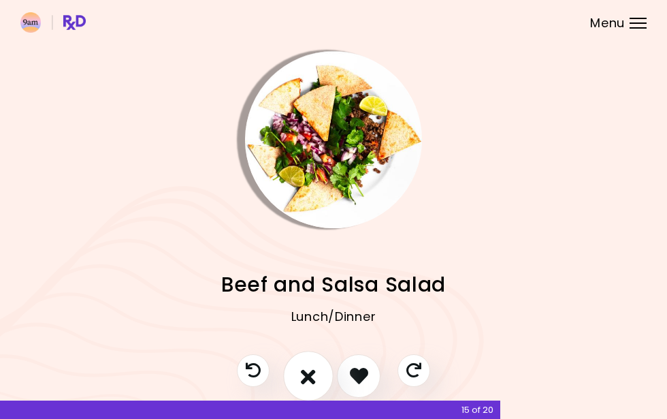
click at [312, 378] on icon "I don't like this recipe" at bounding box center [308, 375] width 15 height 21
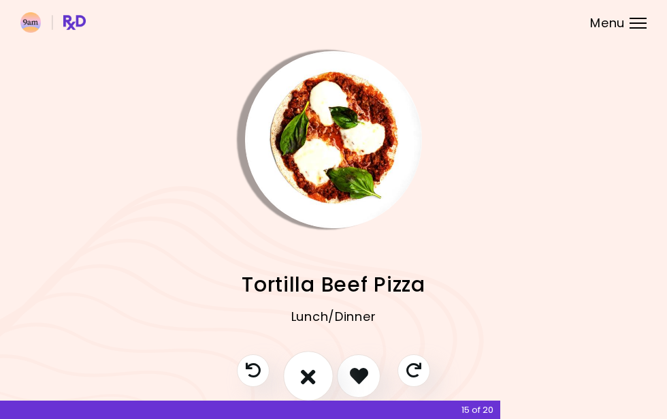
click at [318, 377] on button "I don't like this recipe" at bounding box center [308, 376] width 50 height 50
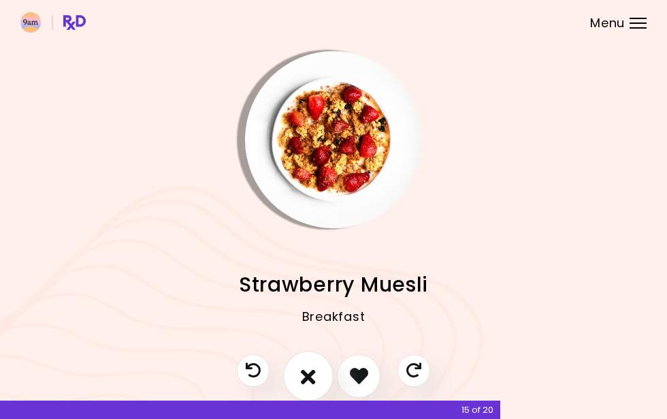
click at [321, 377] on button "I don't like this recipe" at bounding box center [308, 376] width 50 height 50
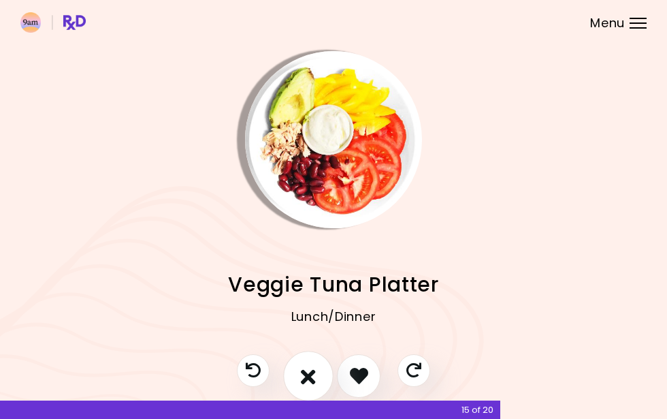
click at [321, 377] on button "I don't like this recipe" at bounding box center [308, 376] width 50 height 50
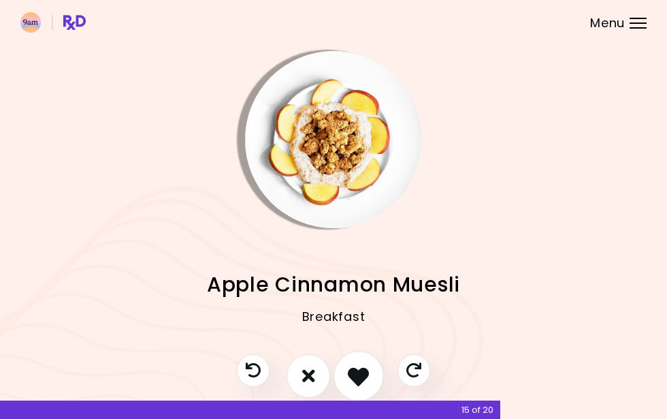
click at [351, 377] on icon "I like this recipe" at bounding box center [358, 375] width 21 height 21
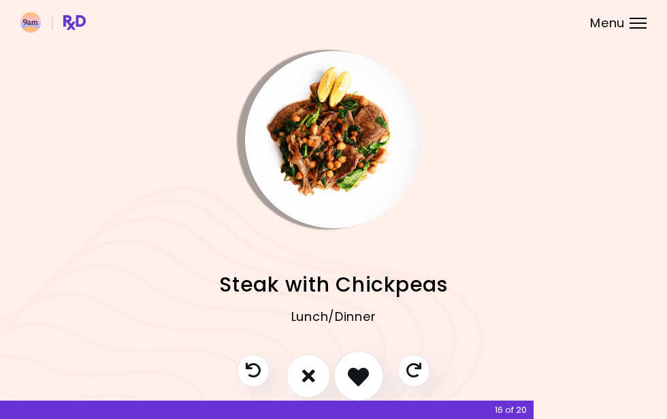
click at [362, 378] on icon "I like this recipe" at bounding box center [358, 375] width 21 height 21
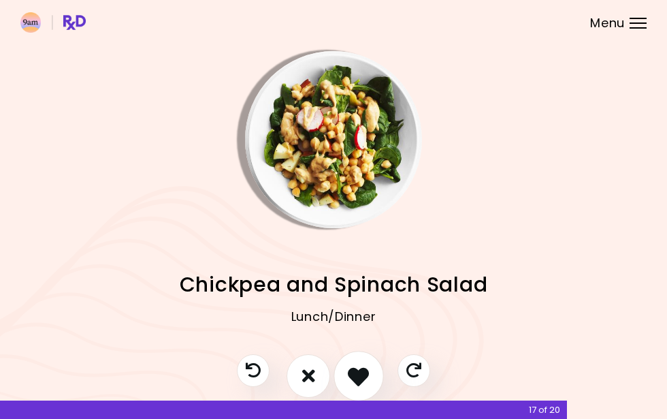
click at [353, 376] on icon "I like this recipe" at bounding box center [358, 375] width 21 height 21
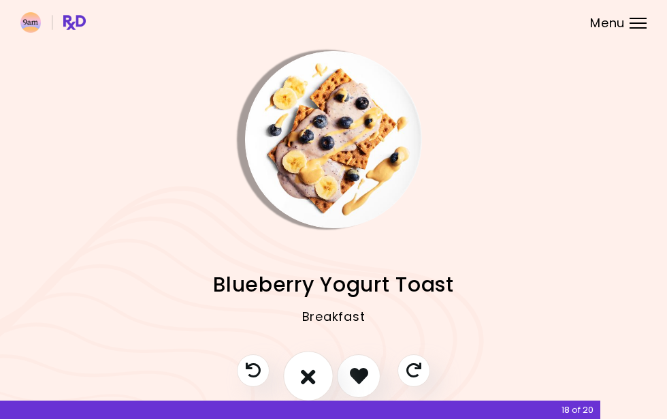
click at [321, 373] on button "I don't like this recipe" at bounding box center [308, 376] width 50 height 50
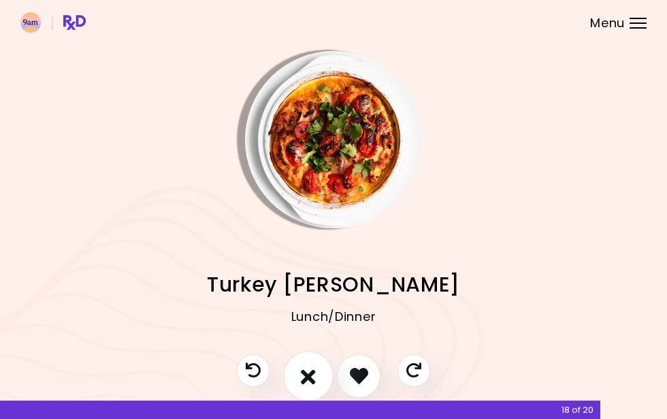
click at [321, 373] on button "I don't like this recipe" at bounding box center [308, 376] width 50 height 50
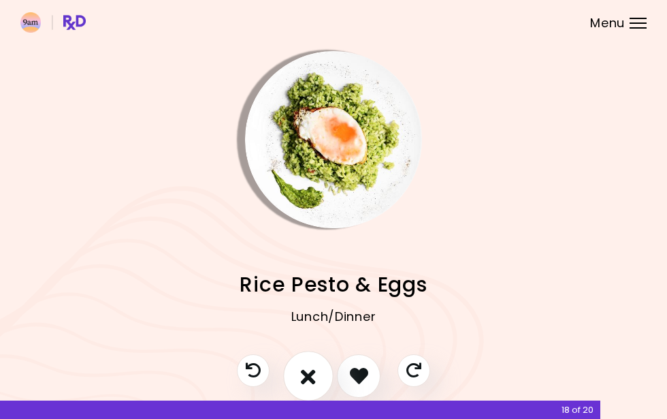
click at [321, 373] on button "I don't like this recipe" at bounding box center [308, 376] width 50 height 50
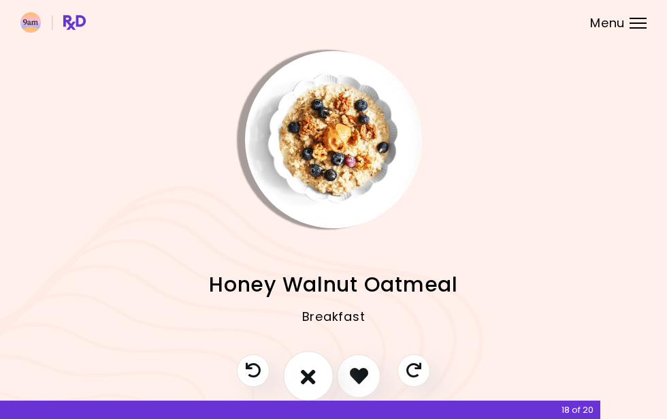
click at [321, 373] on button "I don't like this recipe" at bounding box center [308, 376] width 50 height 50
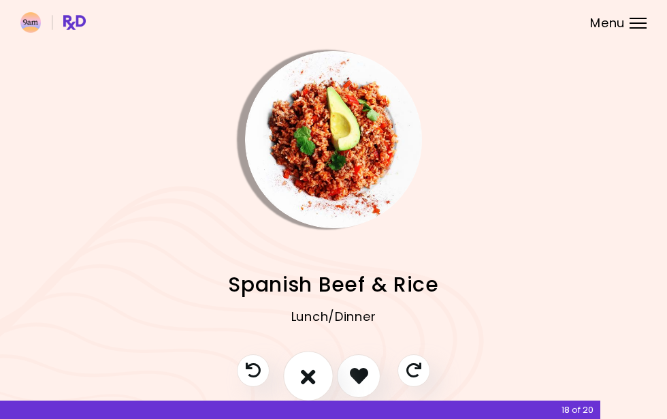
click at [321, 373] on button "I don't like this recipe" at bounding box center [308, 376] width 50 height 50
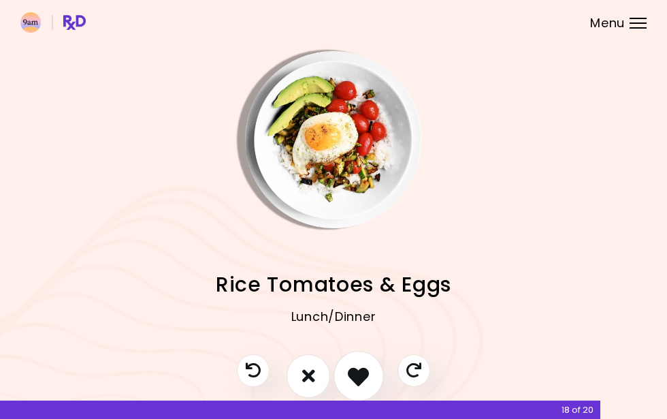
click at [367, 372] on icon "I like this recipe" at bounding box center [358, 375] width 21 height 21
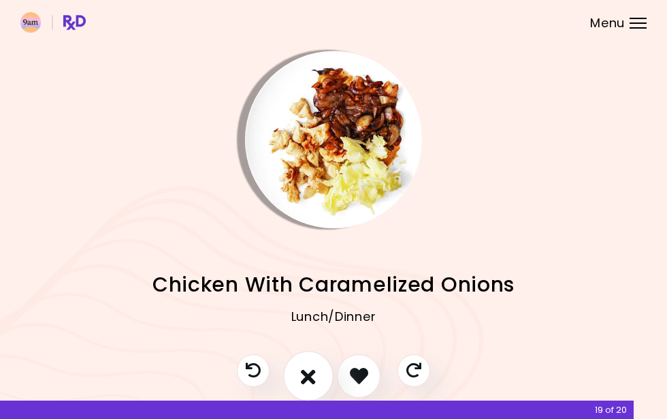
click at [304, 377] on icon "I don't like this recipe" at bounding box center [308, 375] width 15 height 21
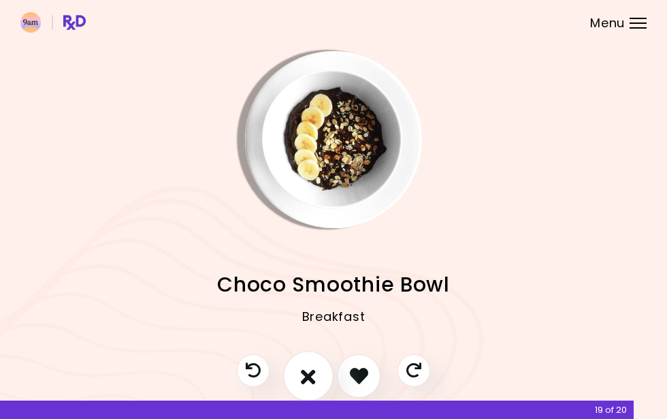
click at [304, 377] on icon "I don't like this recipe" at bounding box center [308, 375] width 15 height 21
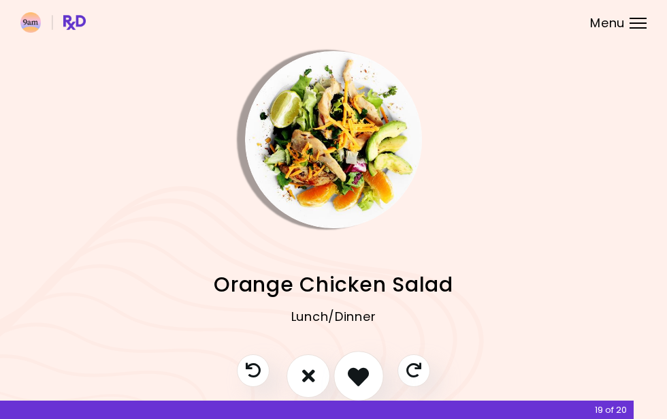
click at [359, 378] on icon "I like this recipe" at bounding box center [358, 375] width 21 height 21
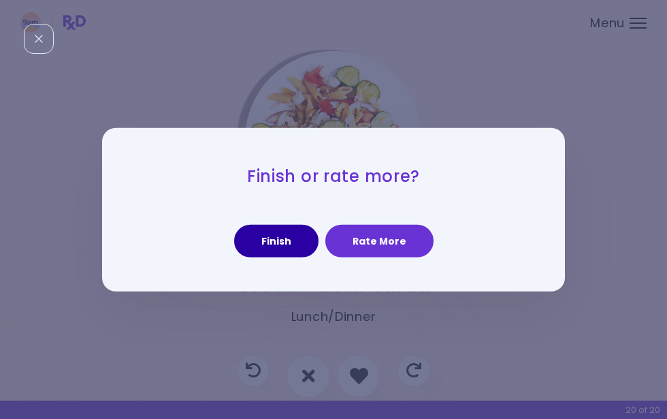
click at [277, 250] on button "Finish" at bounding box center [276, 241] width 84 height 33
